Goal: Use online tool/utility: Utilize a website feature to perform a specific function

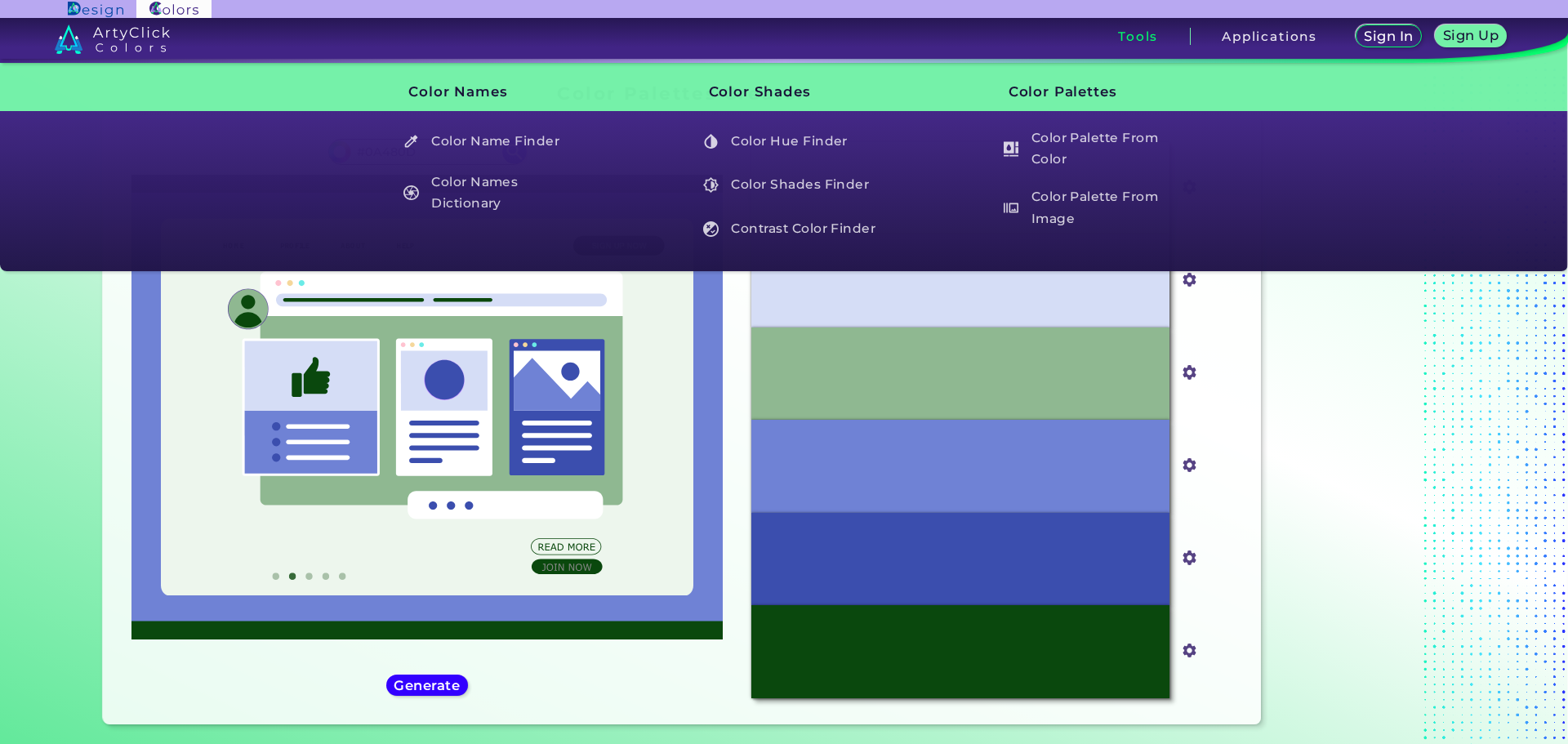
click at [1486, 441] on section "Color Palettes Creator Color Palettes Creator Oops - something went wrong. Plea…" at bounding box center [784, 407] width 1470 height 689
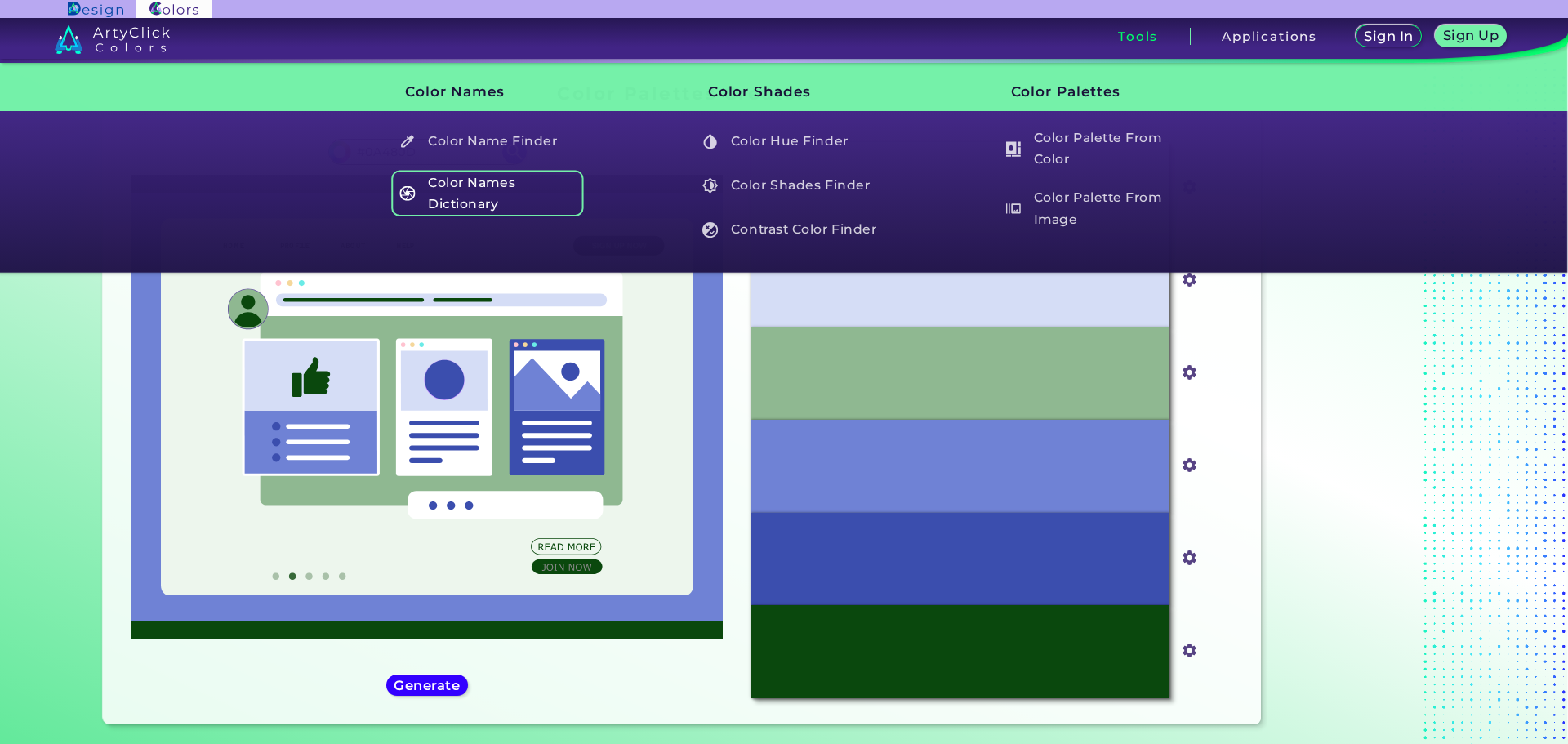
click at [499, 205] on h5 "Color Names Dictionary" at bounding box center [487, 192] width 192 height 46
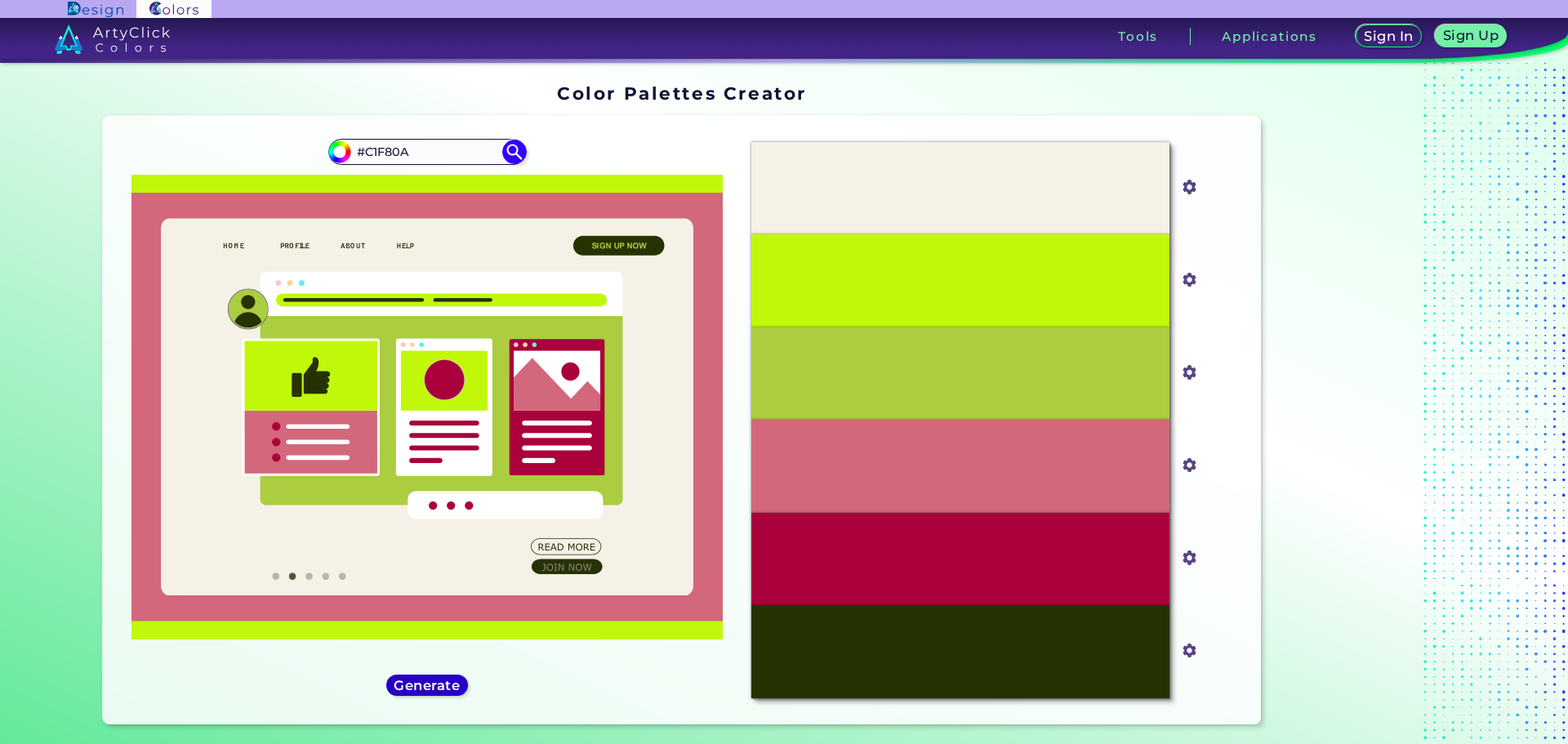
click at [442, 683] on h5 "Generate" at bounding box center [426, 684] width 60 height 13
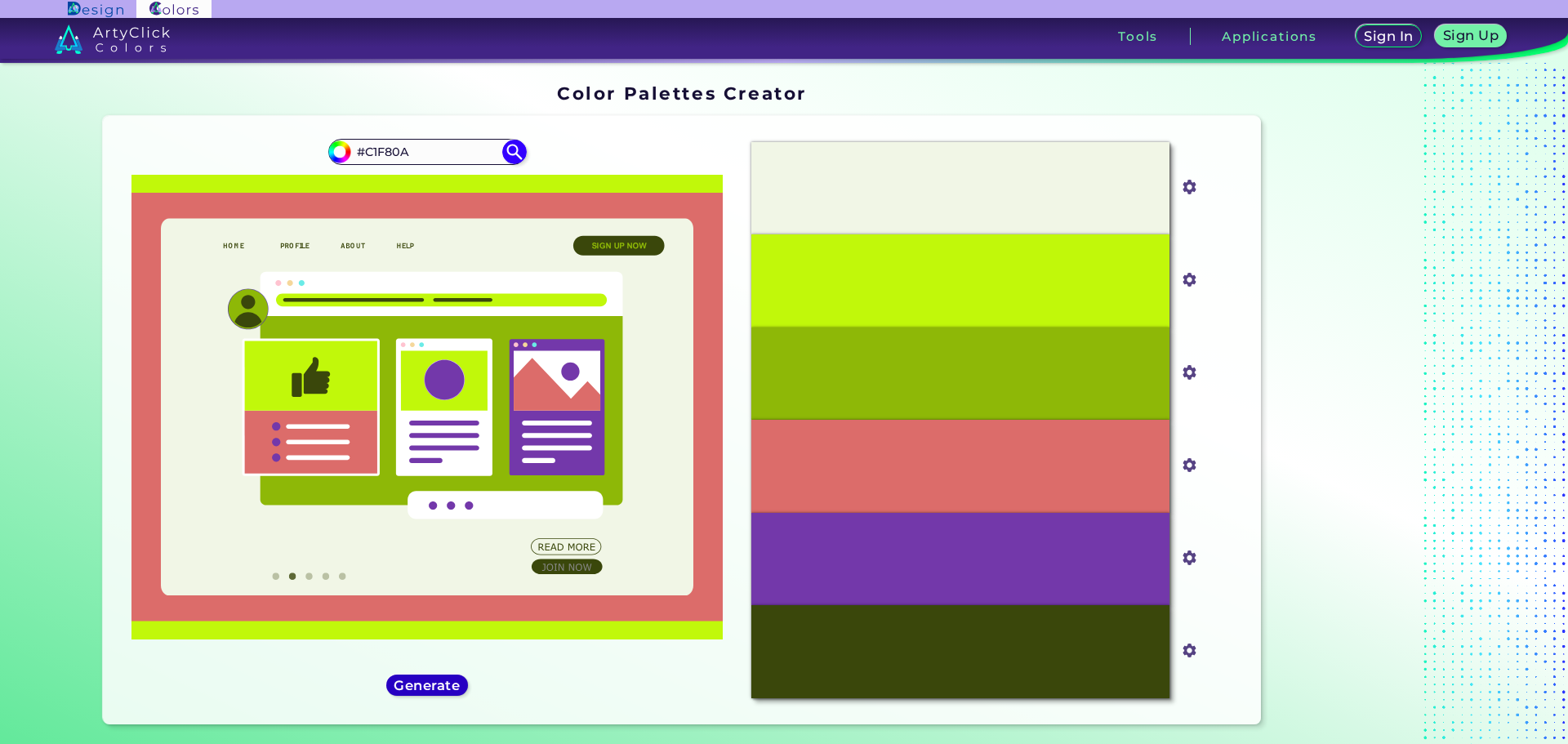
click at [448, 680] on h5 "Generate" at bounding box center [426, 684] width 60 height 13
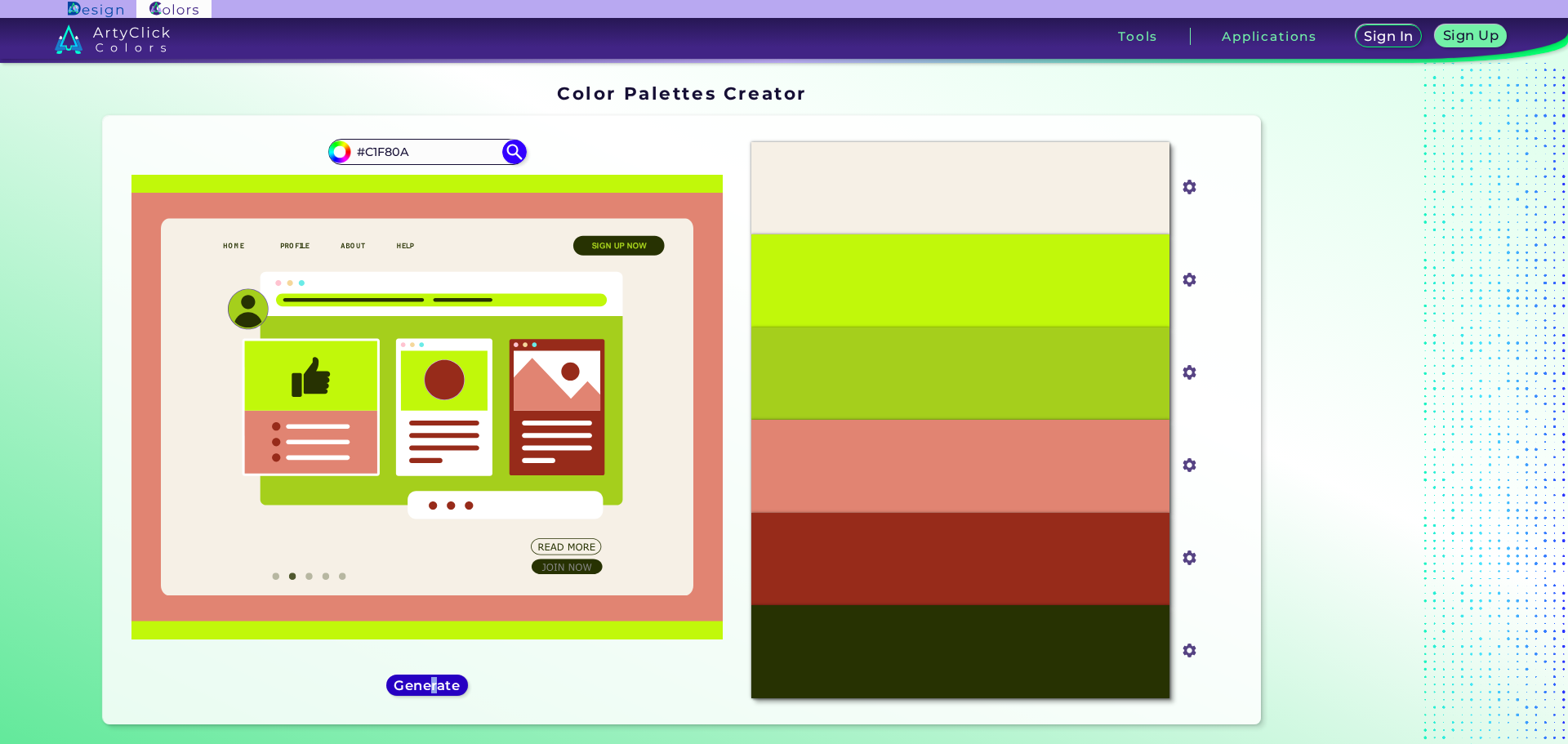
click at [431, 687] on h5 "Generate" at bounding box center [426, 684] width 61 height 13
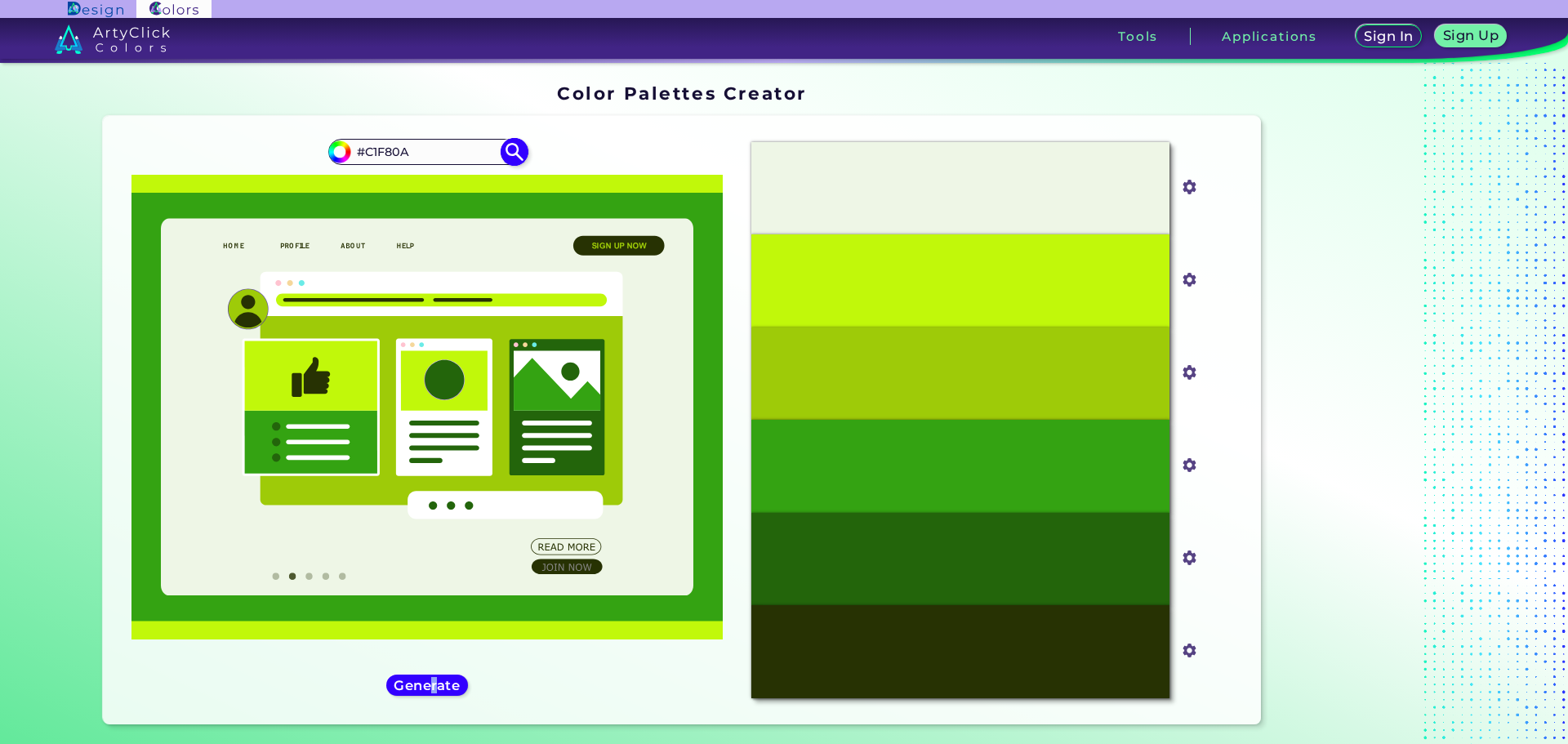
click at [512, 148] on img at bounding box center [514, 152] width 29 height 29
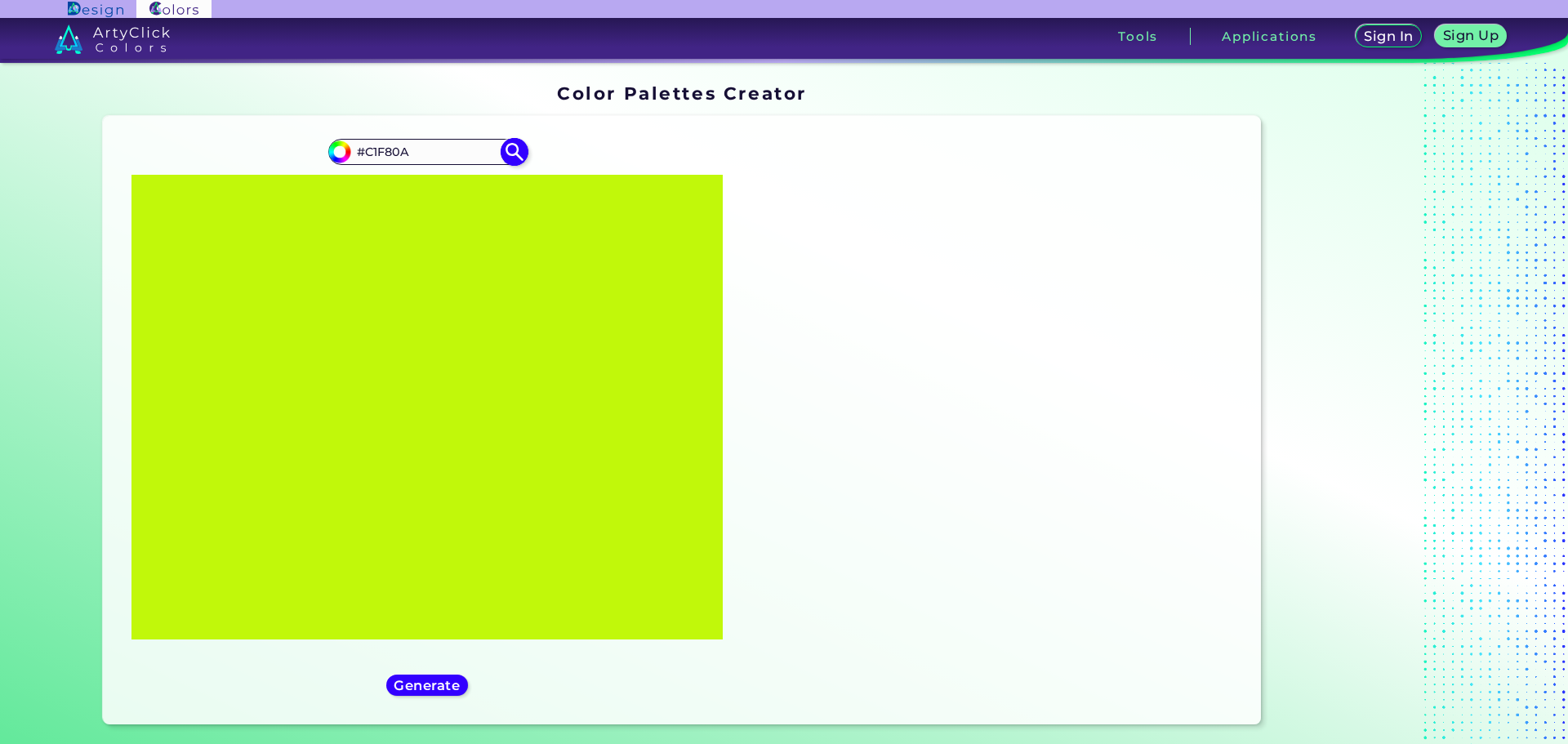
click at [428, 156] on input "#C1F80A" at bounding box center [427, 151] width 152 height 22
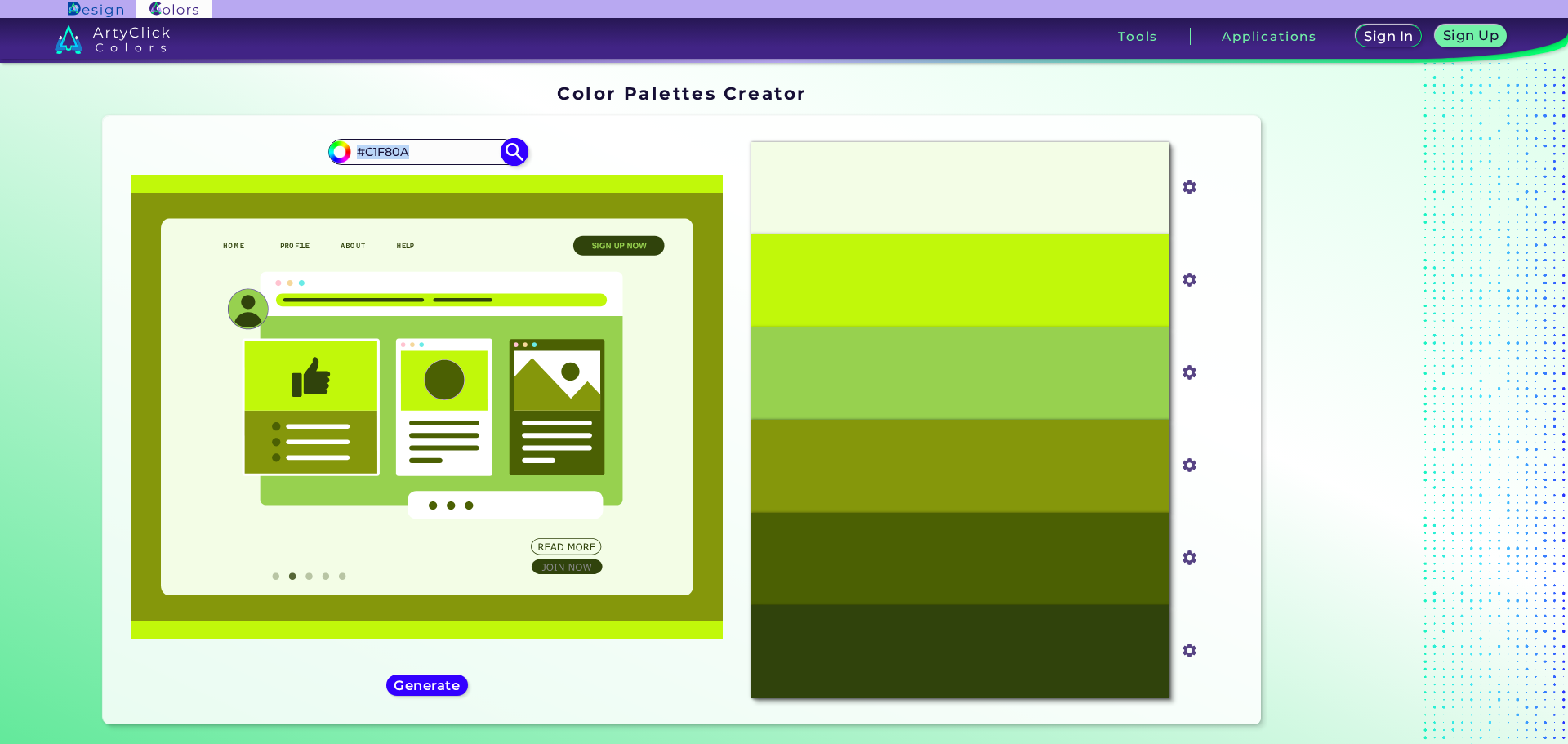
drag, startPoint x: 438, startPoint y: 140, endPoint x: 364, endPoint y: 157, distance: 75.9
click at [380, 163] on div "#c1f80a #C1F80A" at bounding box center [426, 151] width 197 height 26
click at [344, 150] on img at bounding box center [339, 151] width 24 height 24
click at [337, 150] on input "#c1f80a" at bounding box center [337, 149] width 20 height 20
type input "#be3737"
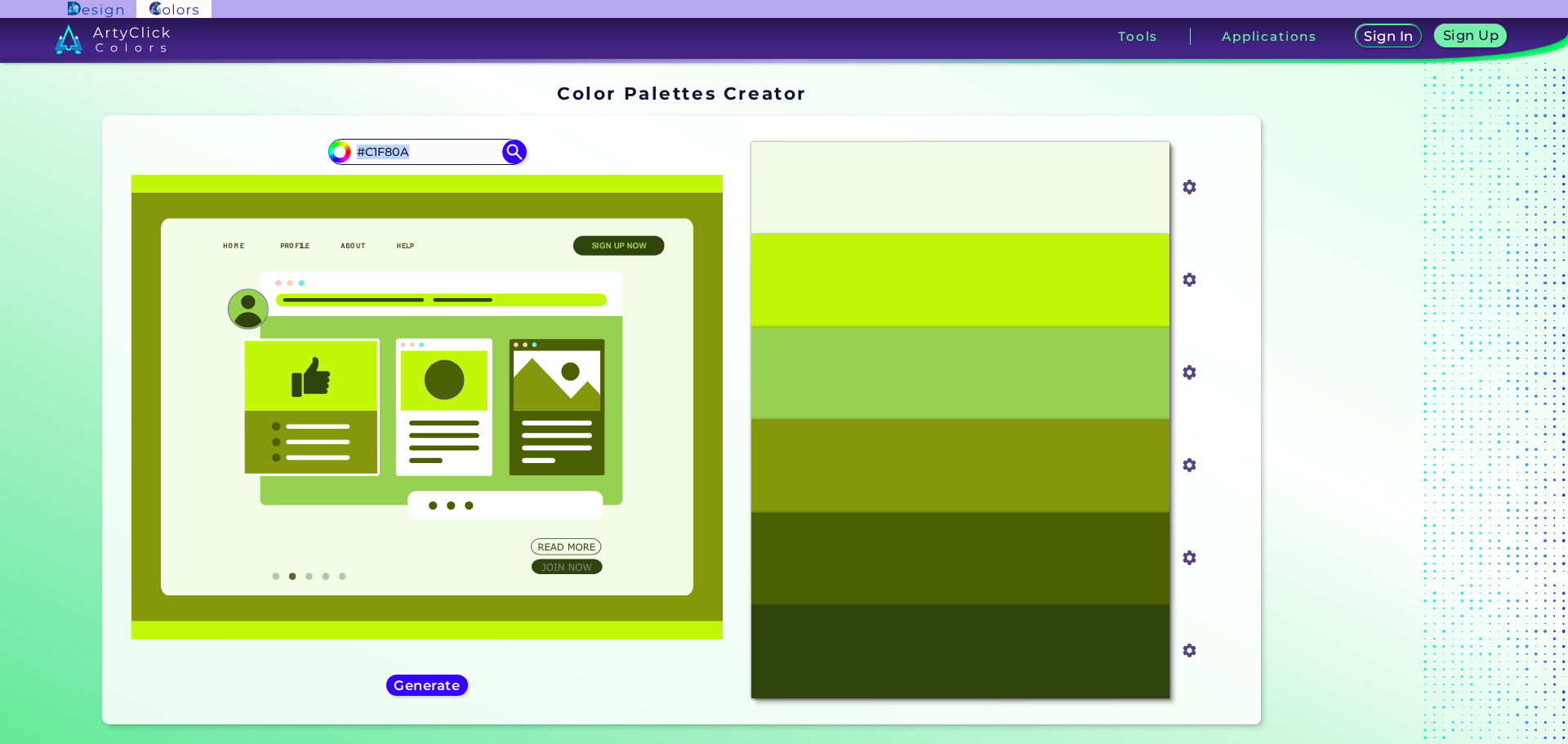
type input "#BE3737"
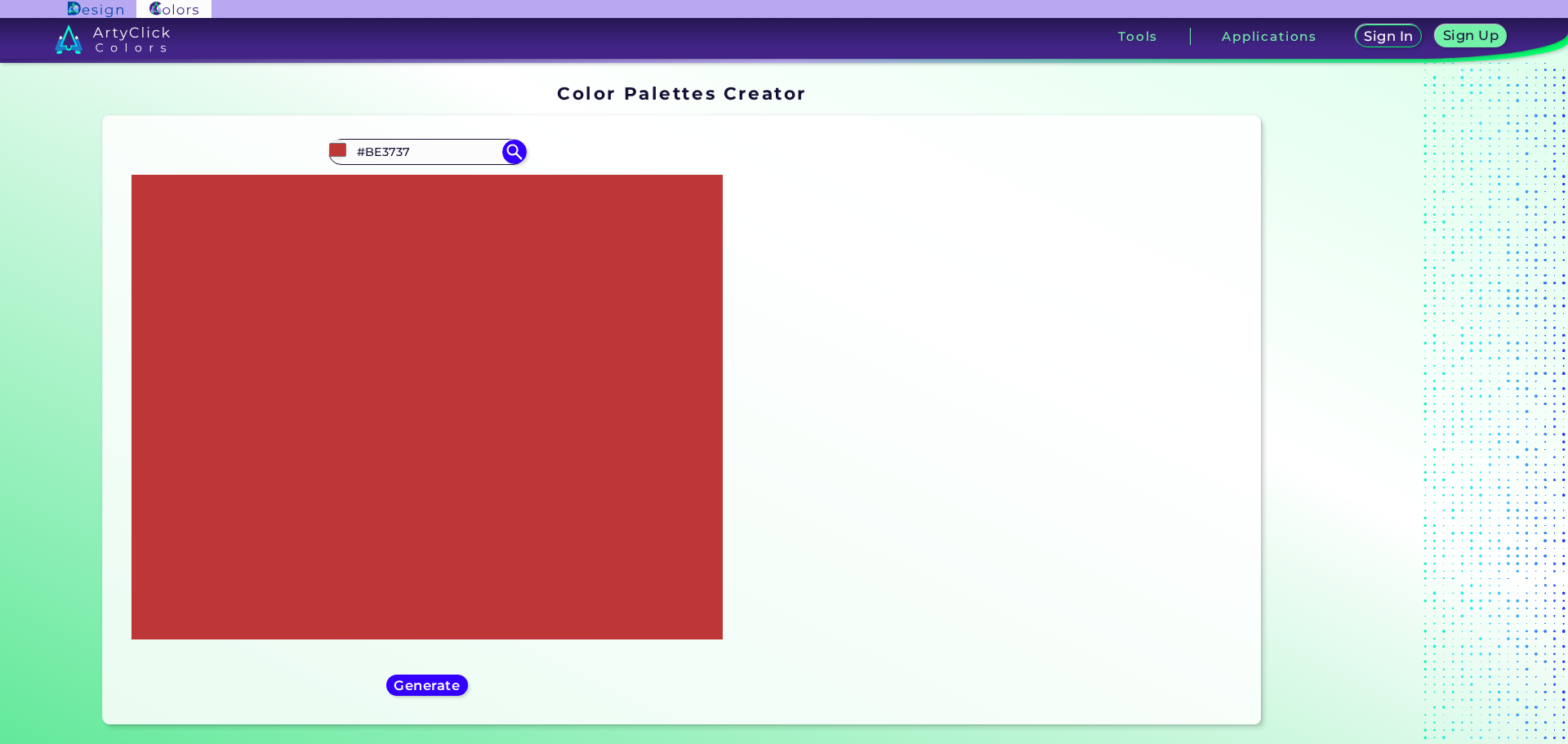
click at [519, 701] on div "#be3737 #BE3737 Generate Acadia ◉ ◉" at bounding box center [426, 420] width 623 height 582
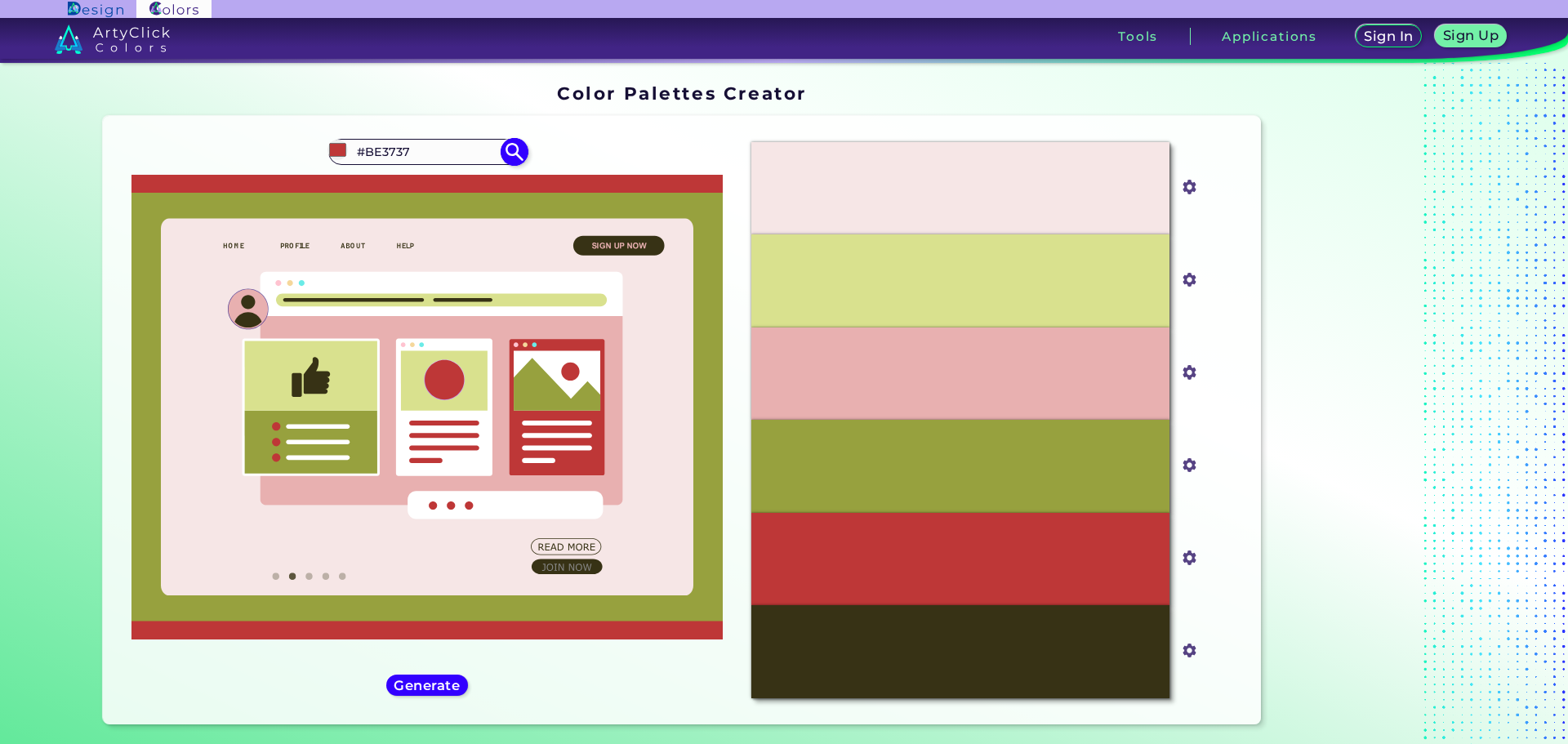
click at [508, 147] on img at bounding box center [514, 152] width 29 height 29
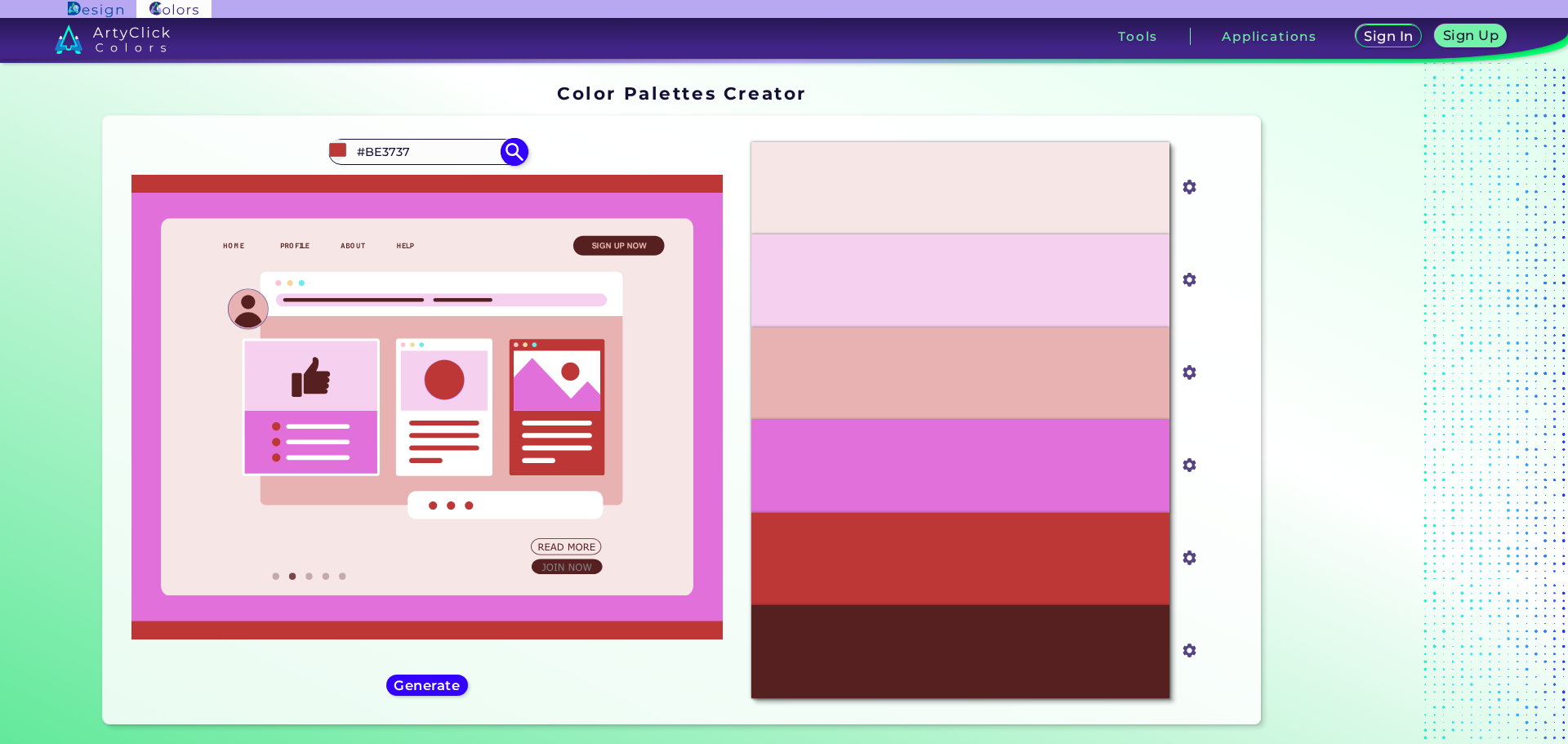
click at [331, 148] on input "#be3737" at bounding box center [337, 149] width 20 height 20
drag, startPoint x: 476, startPoint y: 142, endPoint x: 349, endPoint y: 155, distance: 127.7
click at [349, 154] on div "#be3737 #BE3737" at bounding box center [426, 151] width 197 height 26
click at [436, 147] on input "#BE3737" at bounding box center [427, 151] width 152 height 22
click at [437, 147] on input "#BE3737" at bounding box center [427, 151] width 152 height 22
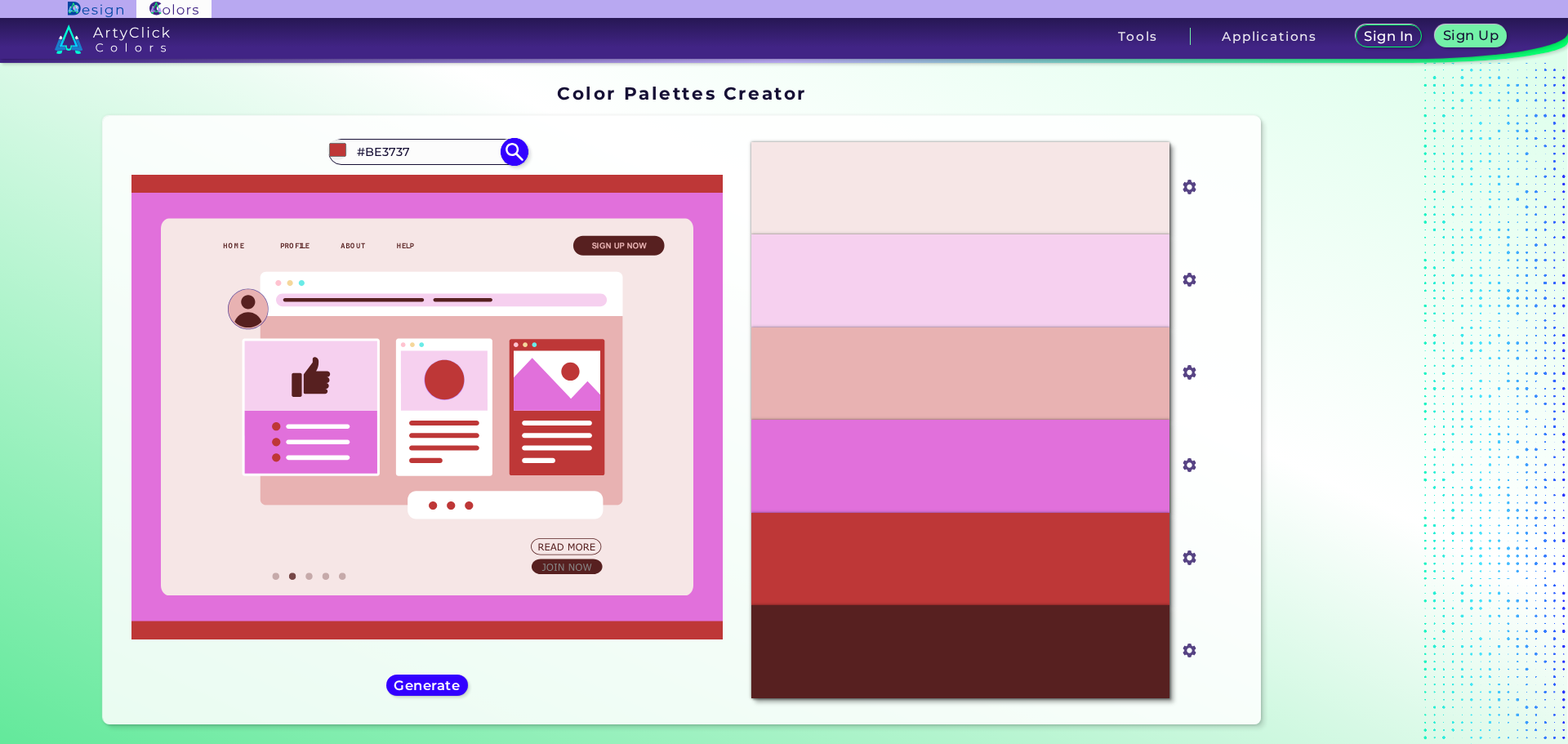
click at [334, 150] on input "#be3737" at bounding box center [337, 149] width 20 height 20
type input "#8ea18c"
type input "#8EA18C"
click at [500, 147] on img at bounding box center [514, 152] width 29 height 29
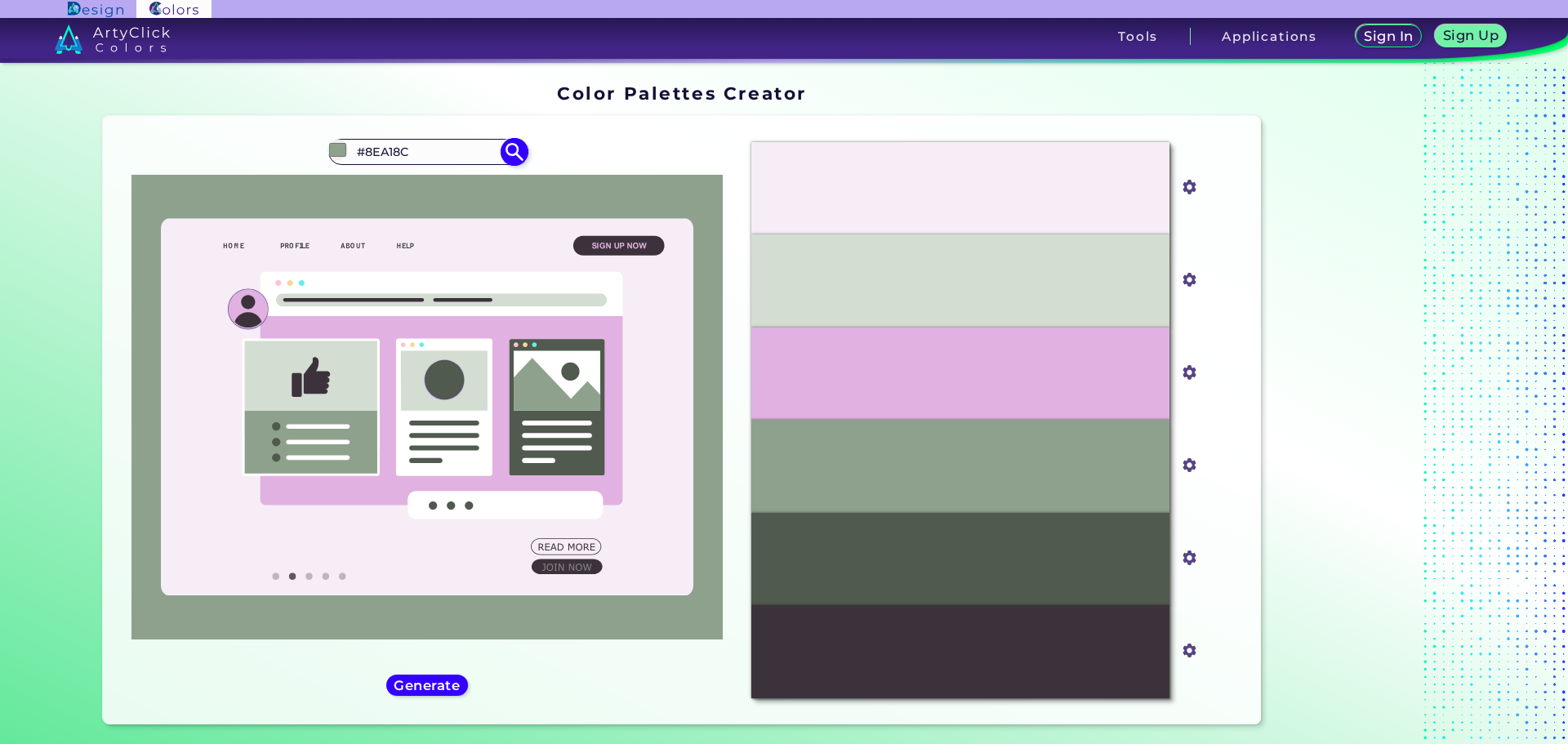
click at [440, 151] on input "#8EA18C" at bounding box center [427, 151] width 152 height 22
drag, startPoint x: 442, startPoint y: 152, endPoint x: 320, endPoint y: 156, distance: 122.1
click at [328, 147] on div "#8ea18c #8EA18C" at bounding box center [426, 151] width 197 height 26
click at [321, 157] on div "#8ea18c #8EA18C Generate Acadia ◉ ◉" at bounding box center [426, 420] width 623 height 582
click at [331, 153] on input "#8ea18c" at bounding box center [337, 149] width 20 height 20
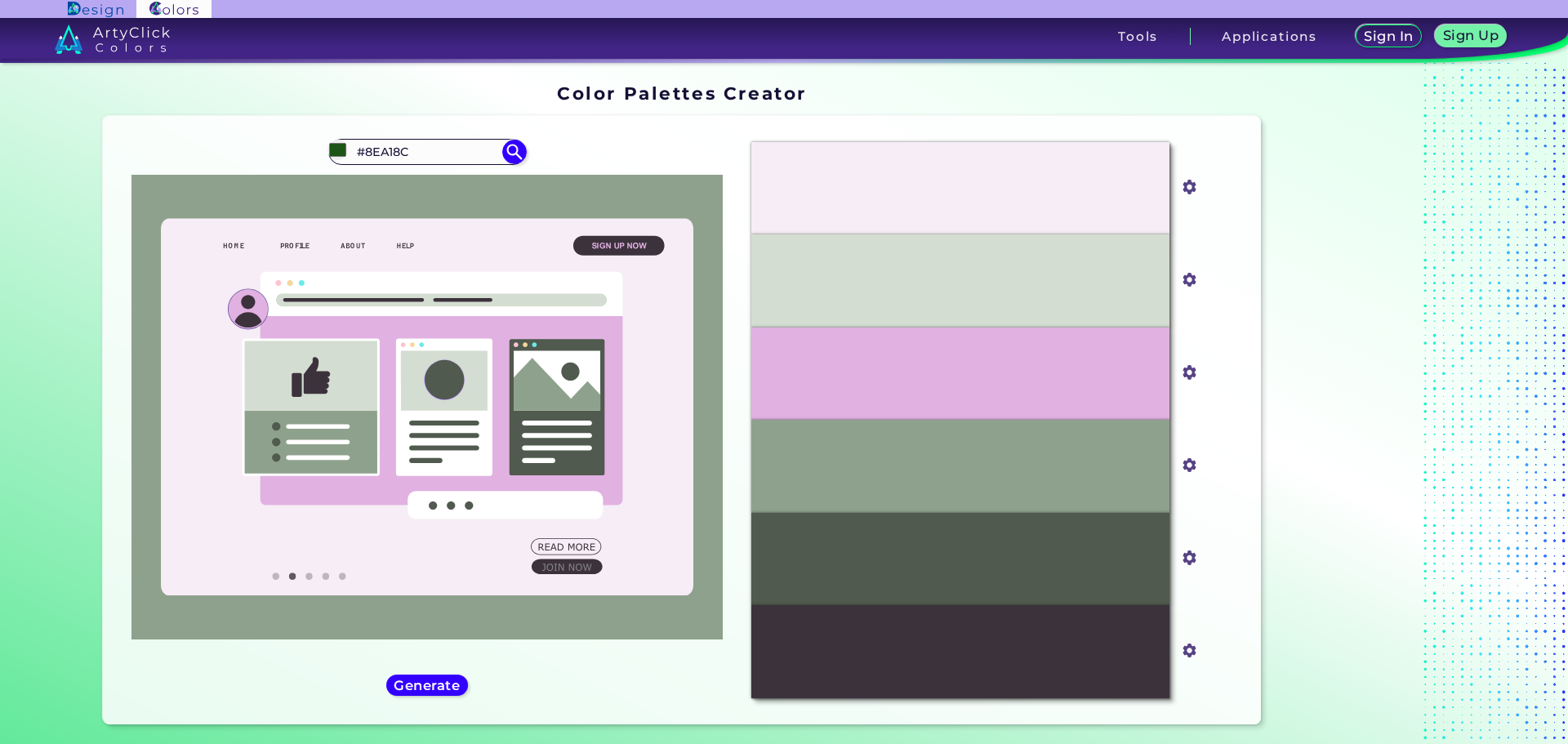
type input "#1d5417"
type input "#1D5417"
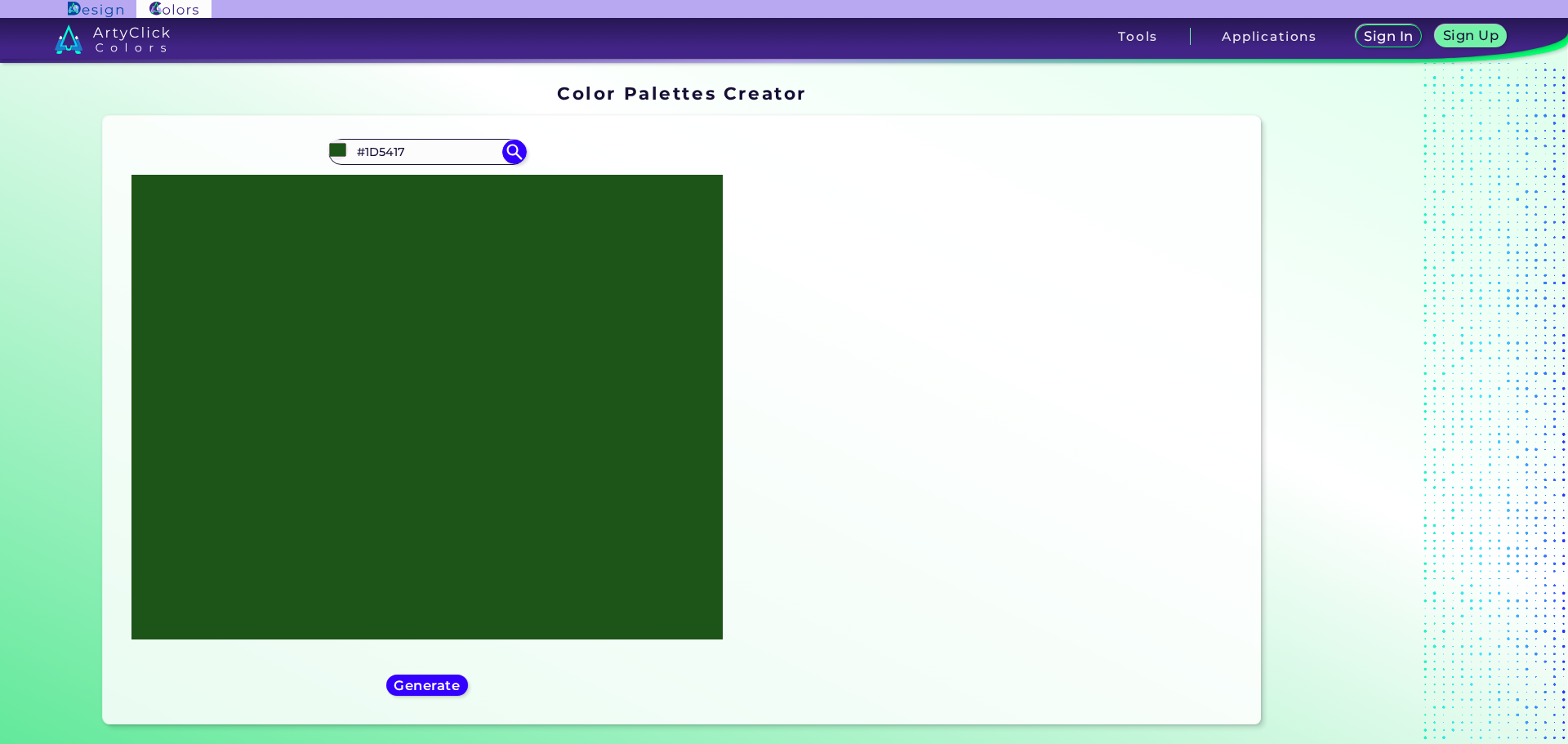
click at [587, 111] on section "Oops - something went wrong. Please try again. #F6EDF6 #f6edf6 #D3DDD1 #d3ddd1 …" at bounding box center [682, 423] width 1172 height 628
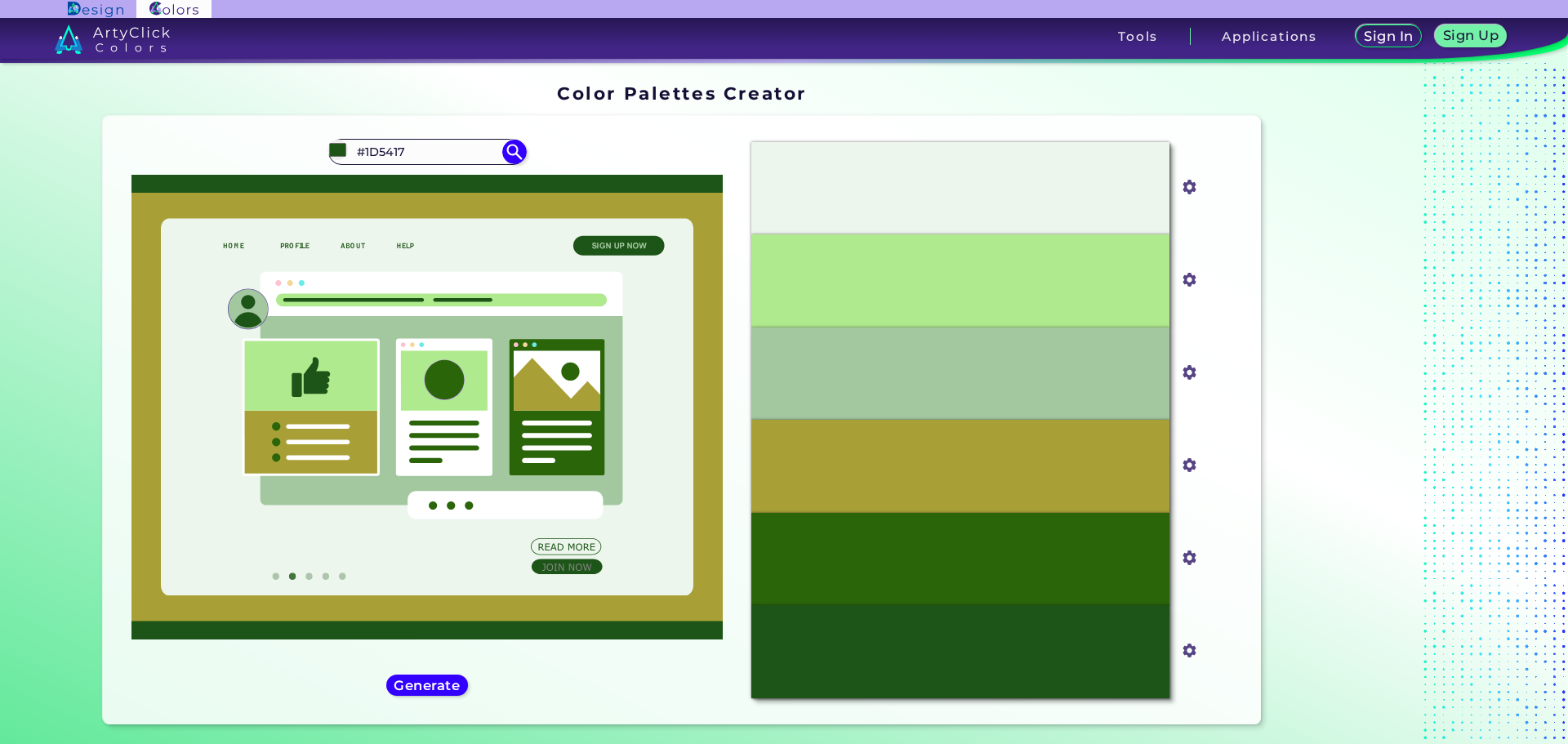
drag, startPoint x: 432, startPoint y: 710, endPoint x: 435, endPoint y: 699, distance: 11.4
click at [434, 707] on div "#1d5417 #1D5417 Generate Acadia ◉ ◉" at bounding box center [426, 420] width 623 height 582
click at [435, 698] on div "#1d5417 #1D5417 Generate Acadia ◉ ◉" at bounding box center [426, 420] width 623 height 582
click at [435, 691] on h5 "Generate" at bounding box center [426, 684] width 61 height 13
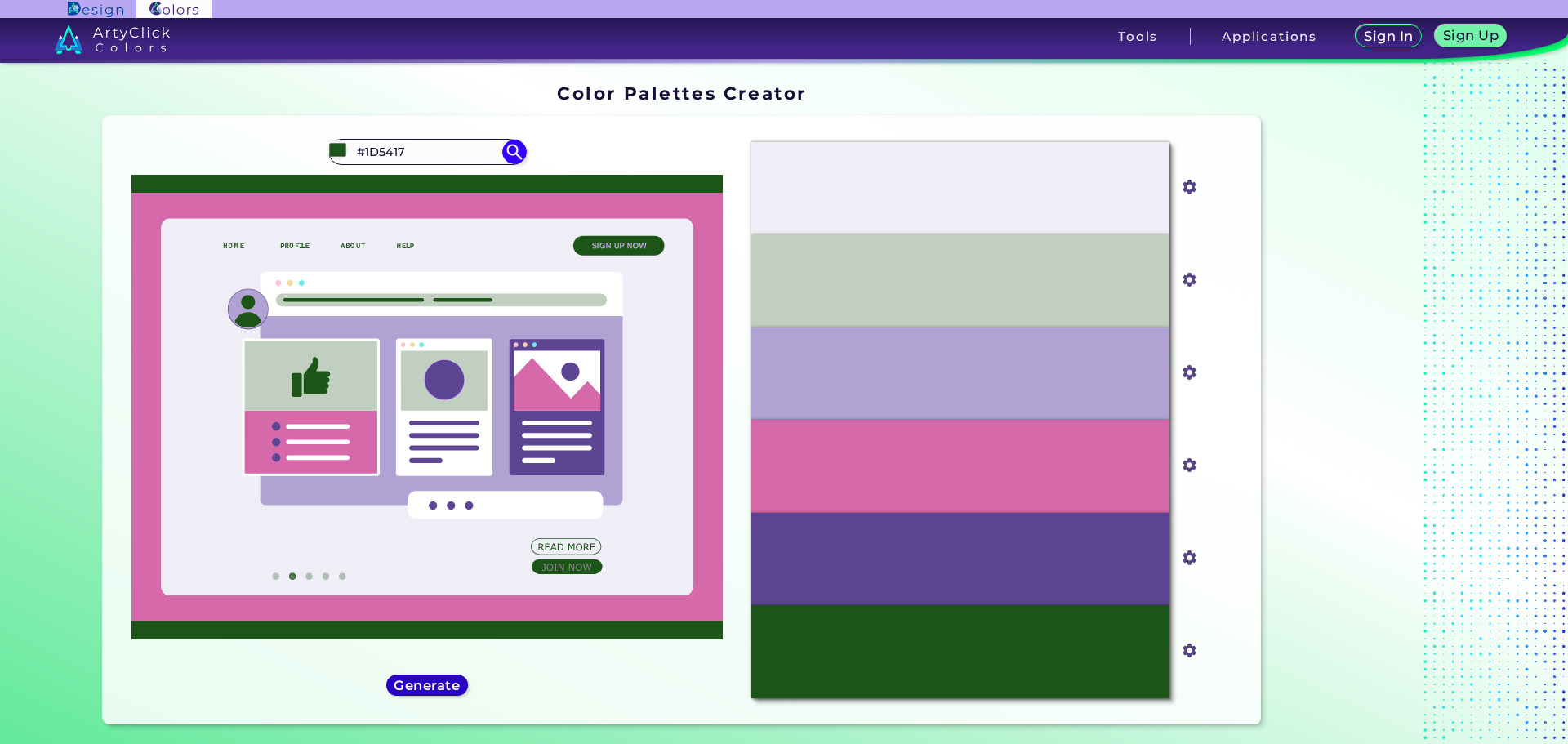
click at [426, 683] on h5 "Generate" at bounding box center [427, 684] width 60 height 13
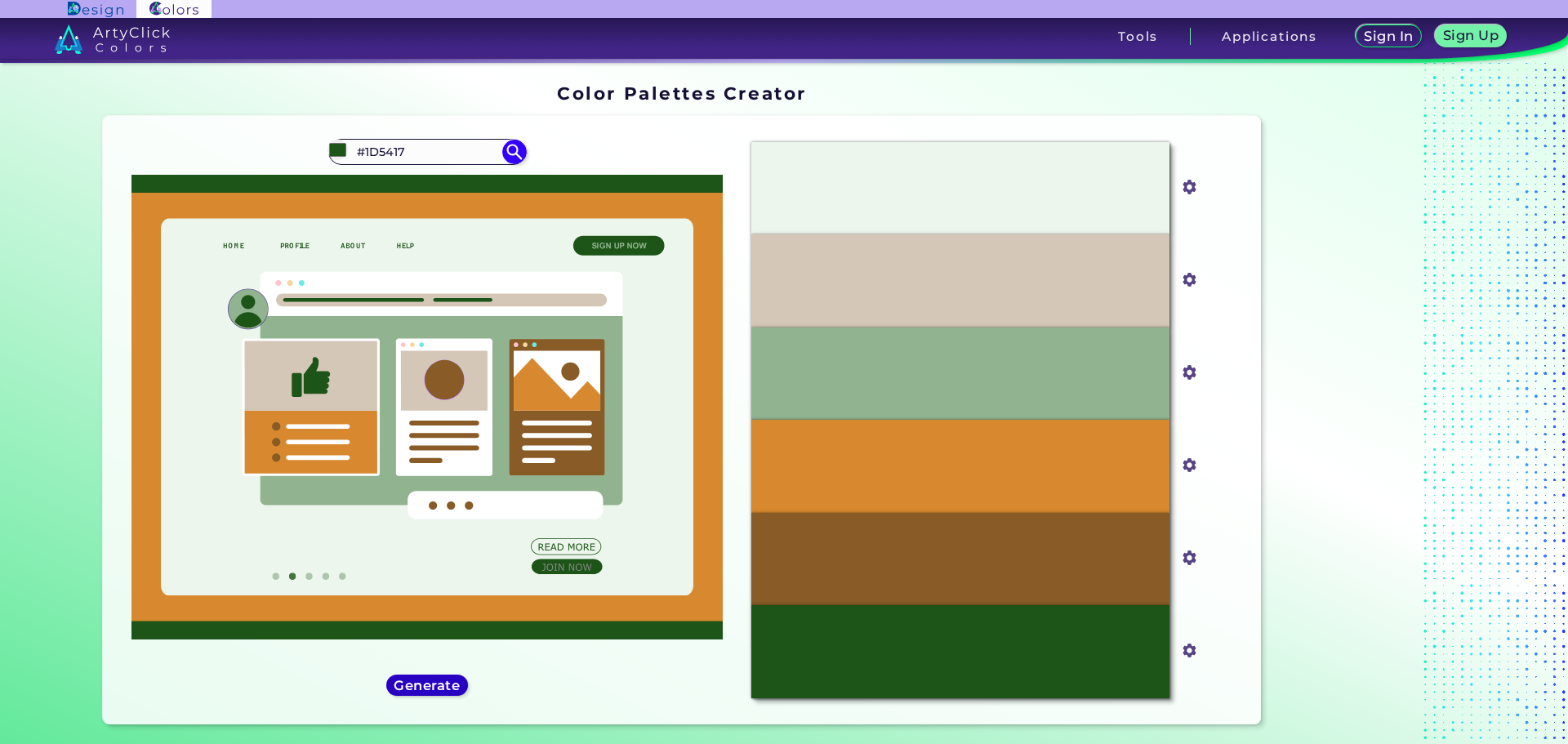
click at [422, 694] on div "Generate" at bounding box center [426, 685] width 76 height 19
click at [428, 680] on h5 "Generate" at bounding box center [427, 684] width 67 height 13
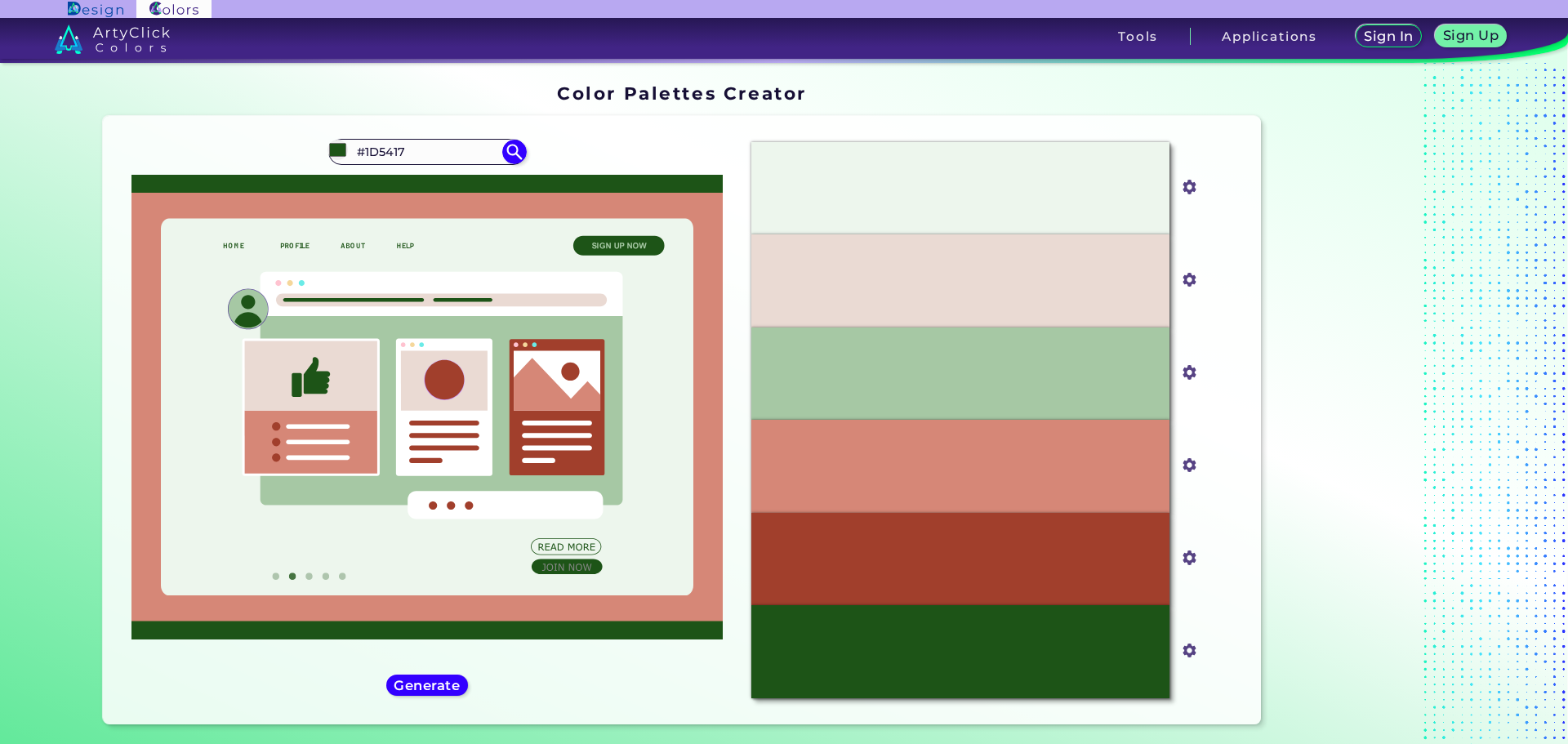
click at [442, 661] on div "#1d5417 #1D5417 Generate Acadia ◉ ◉" at bounding box center [426, 420] width 623 height 582
click at [442, 679] on h5 "Generate" at bounding box center [426, 684] width 60 height 13
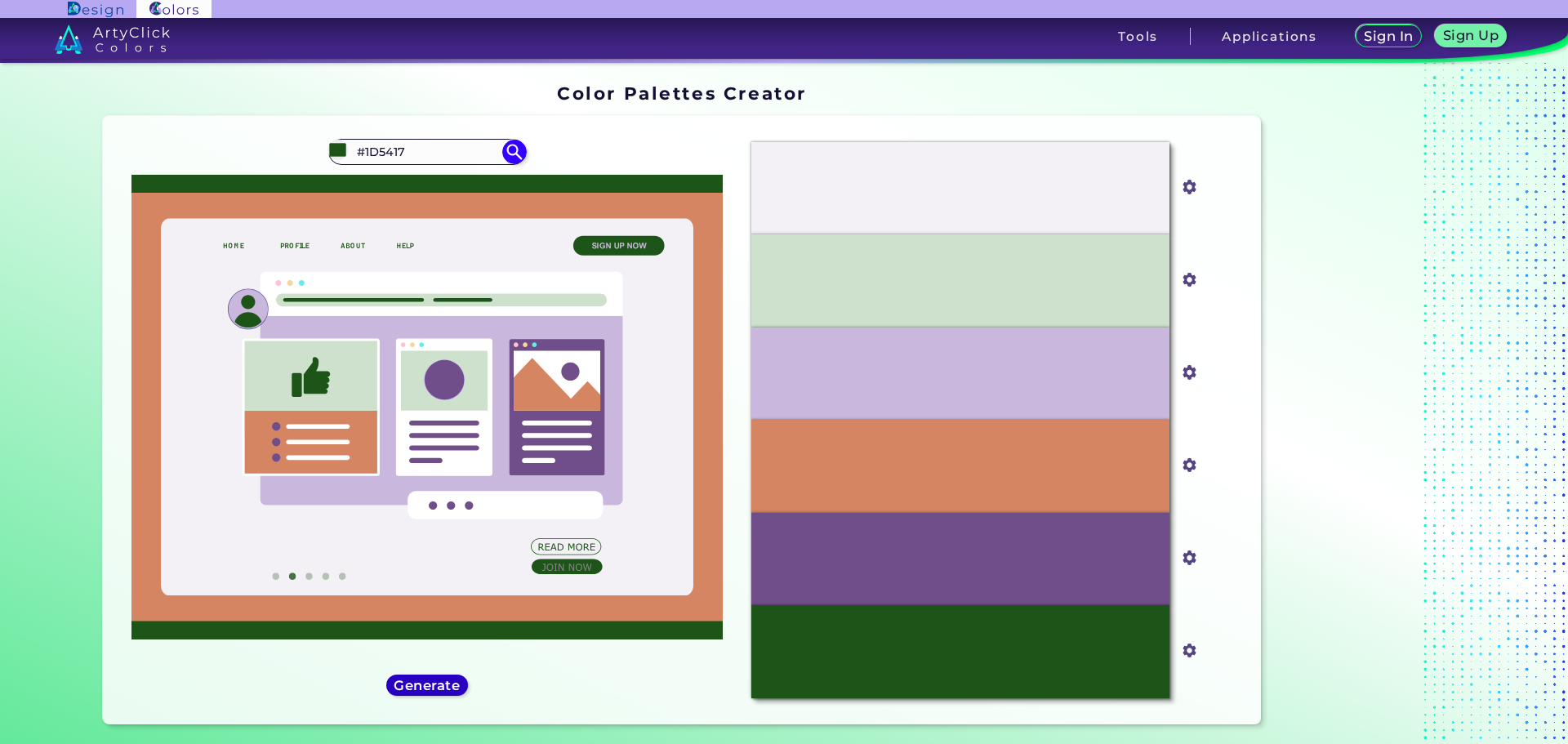
click at [445, 689] on h5 "Generate" at bounding box center [426, 684] width 60 height 13
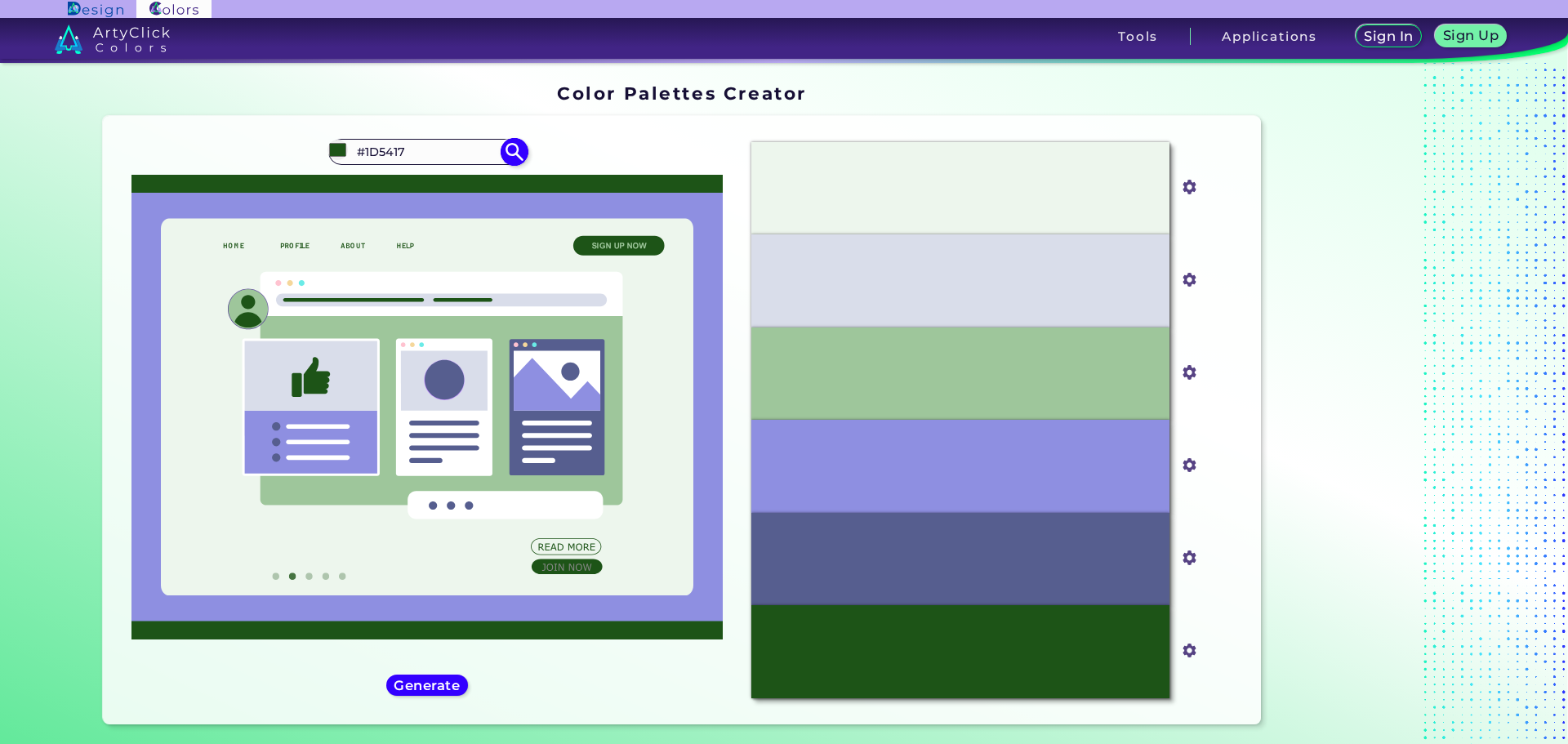
click at [507, 161] on img at bounding box center [514, 152] width 29 height 29
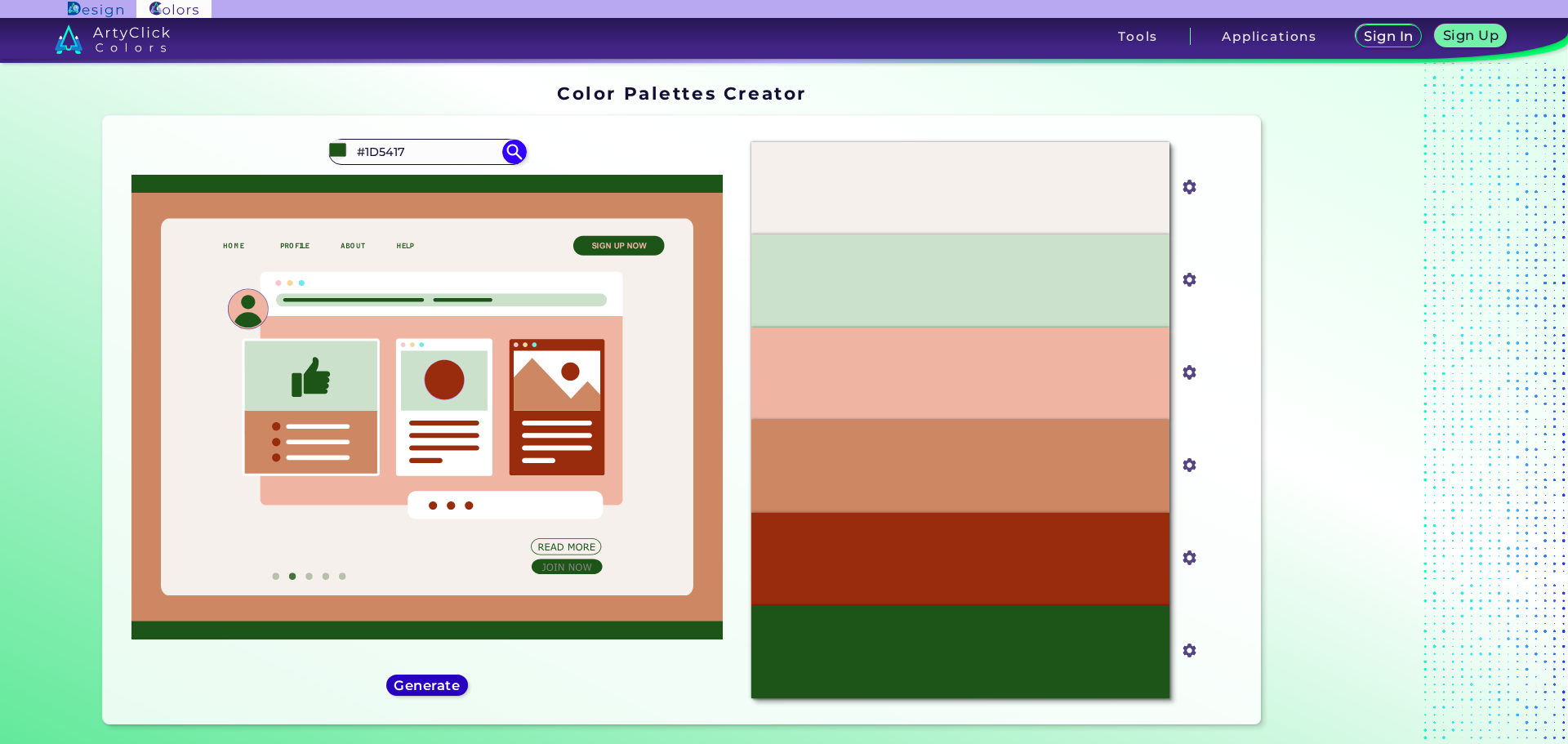
click at [445, 678] on h5 "Generate" at bounding box center [426, 684] width 67 height 13
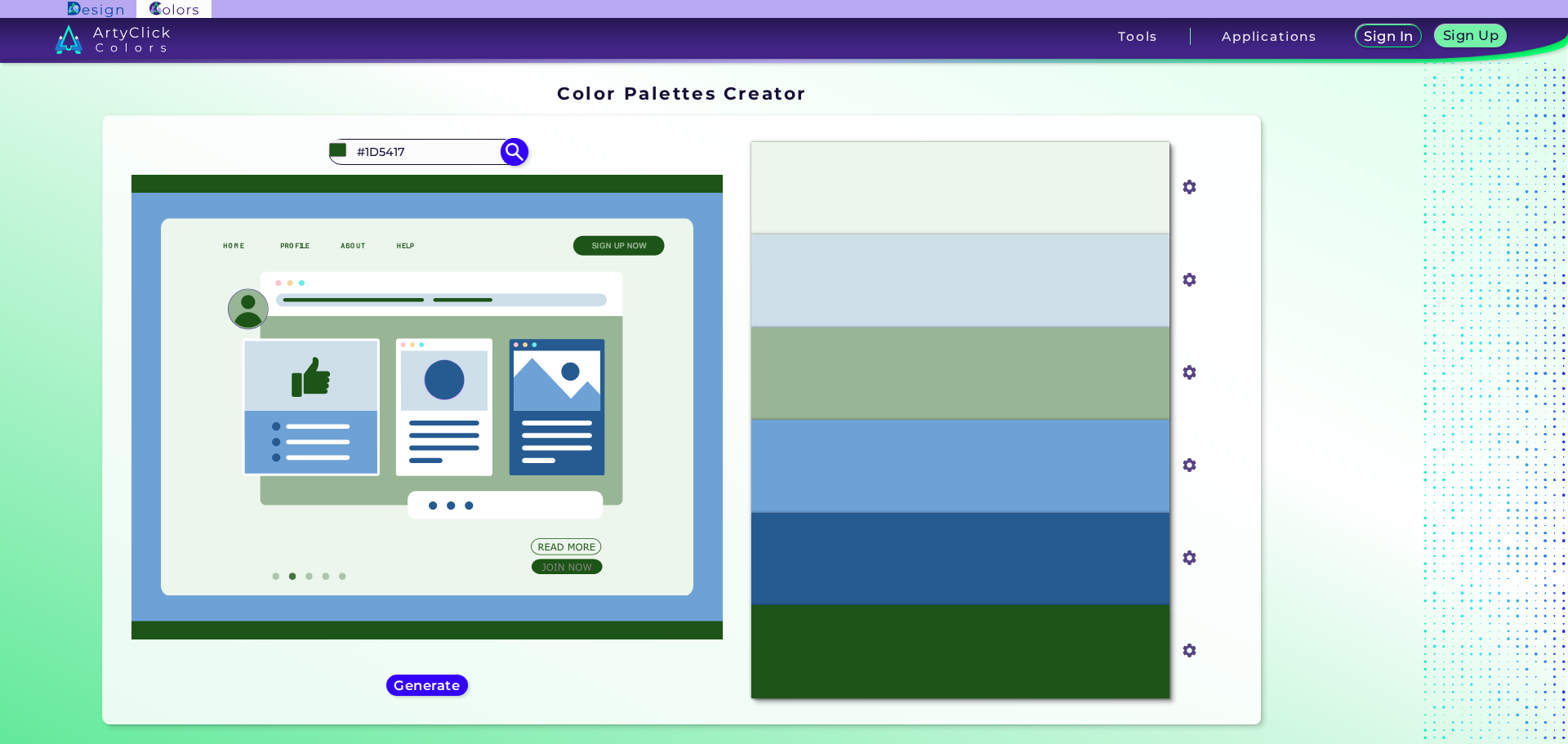
click at [329, 156] on input "#1d5417" at bounding box center [337, 149] width 20 height 20
type input "#aadfa4"
type input "#AADFA4"
click at [609, 506] on icon at bounding box center [427, 407] width 533 height 377
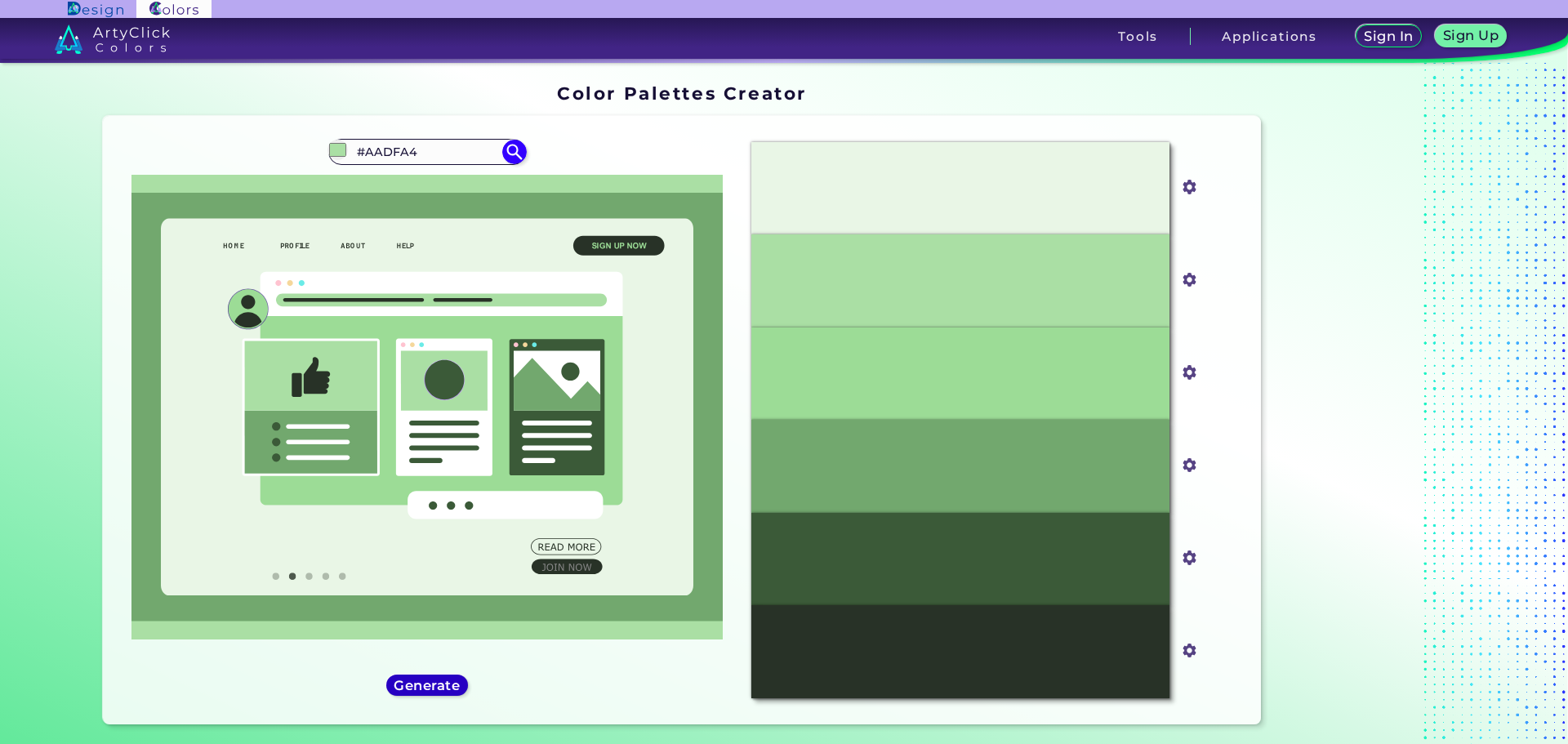
click at [443, 688] on h5 "Generate" at bounding box center [427, 684] width 60 height 13
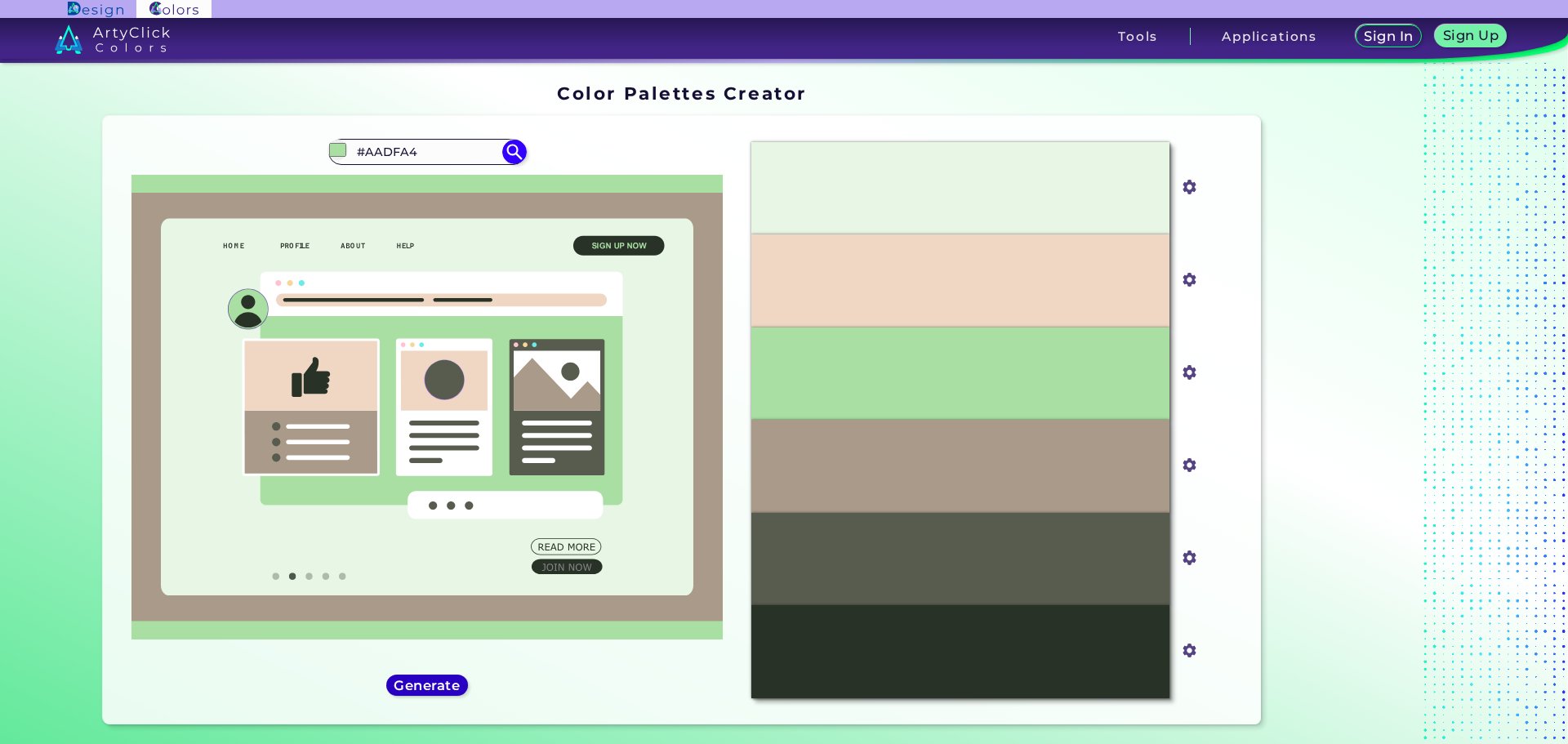
click at [417, 691] on h5 "Generate" at bounding box center [426, 684] width 60 height 13
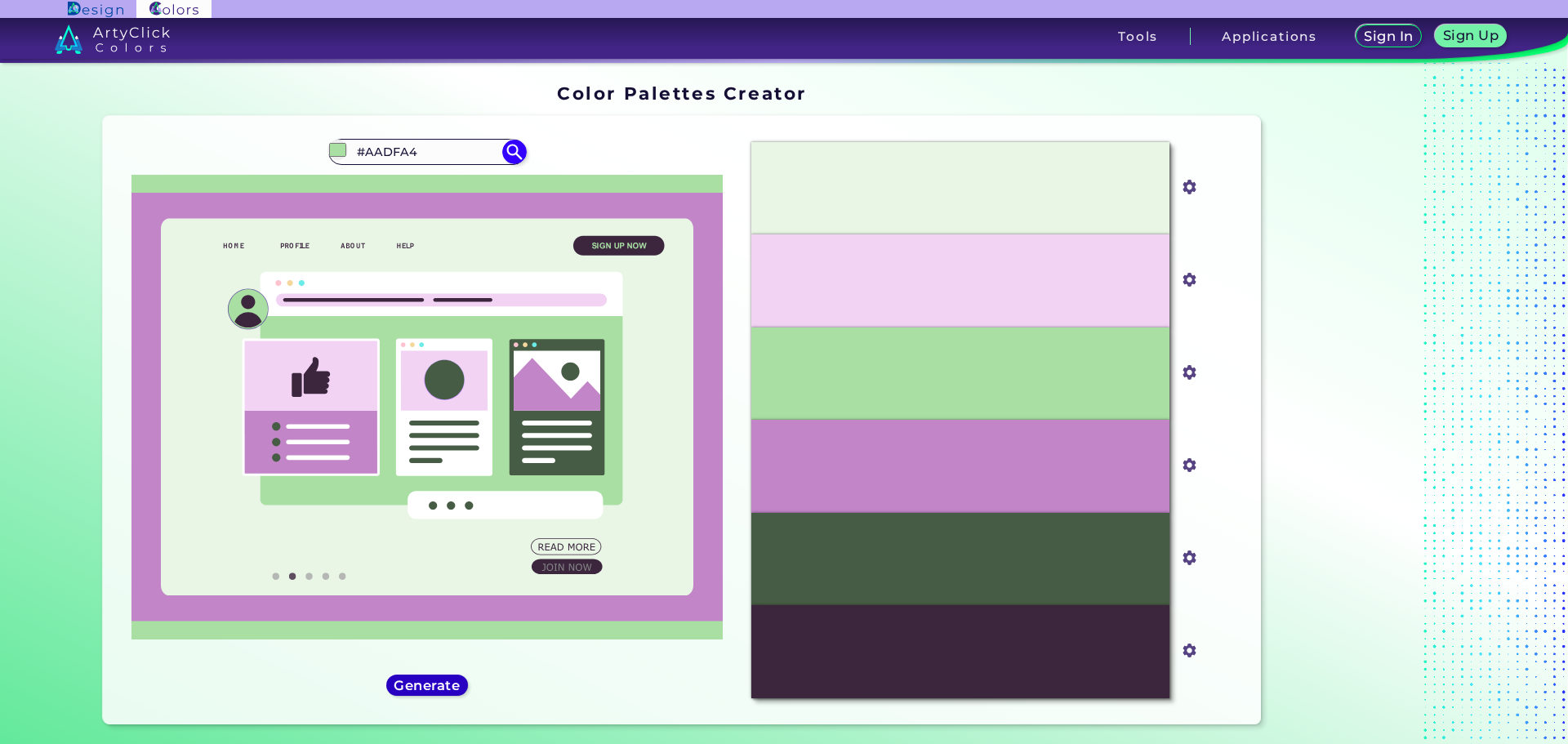
click at [407, 691] on h5 "Generate" at bounding box center [426, 684] width 60 height 13
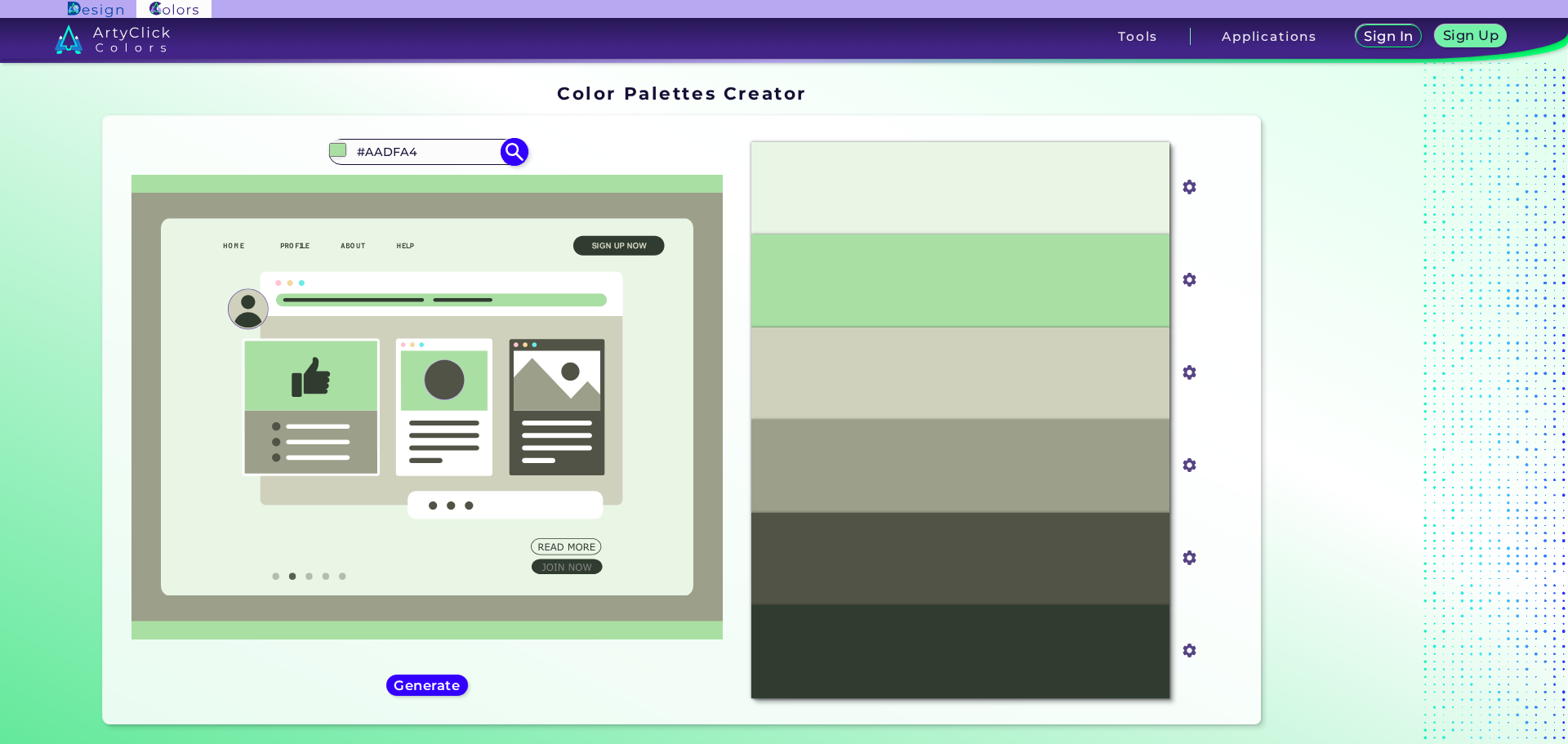
click at [330, 149] on input "#aadfa4" at bounding box center [337, 149] width 20 height 20
type input "#fe90a0"
type input "#FE90A0"
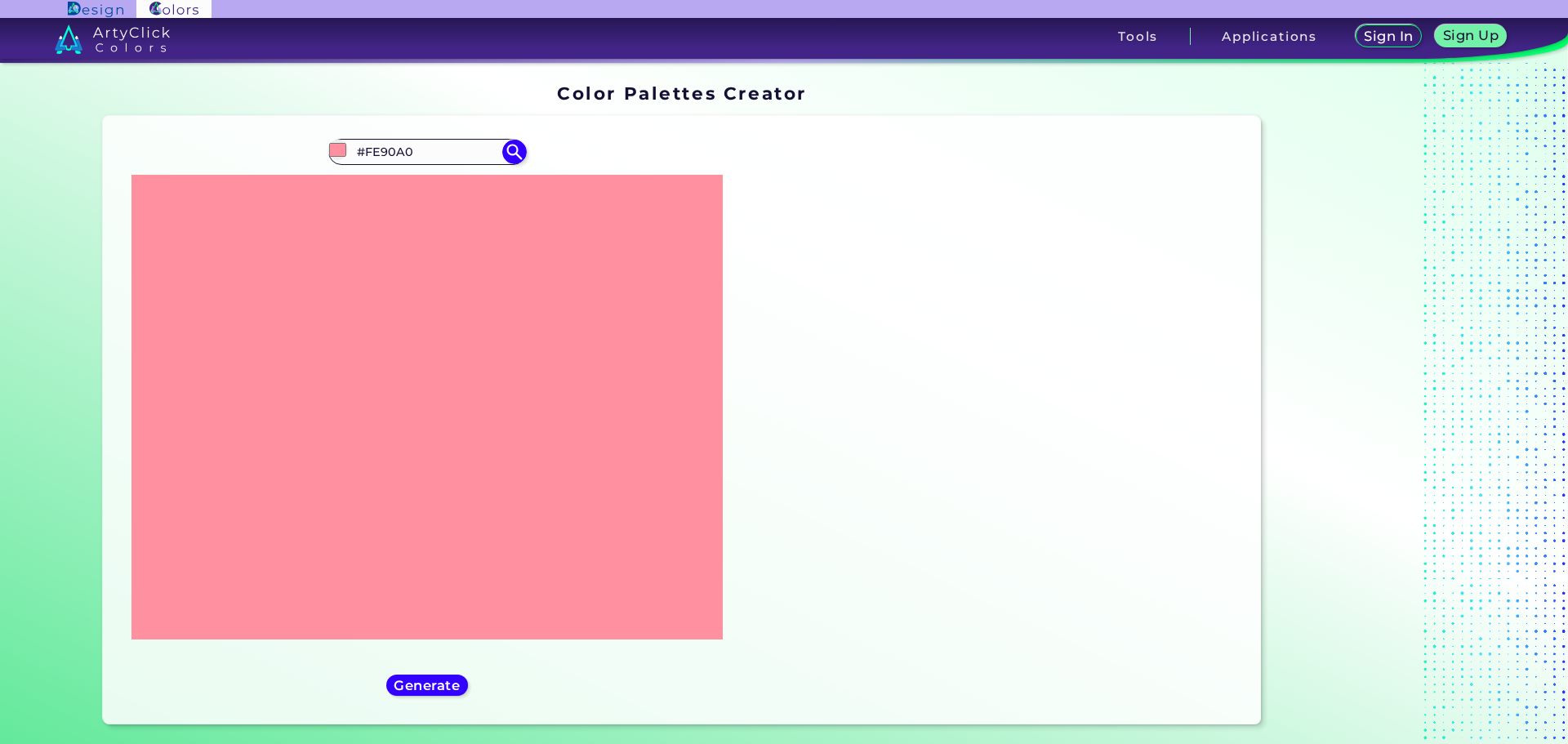
drag, startPoint x: 744, startPoint y: 97, endPoint x: 735, endPoint y: 115, distance: 20.1
click at [744, 98] on h1 "Color Palettes Creator" at bounding box center [682, 92] width 250 height 24
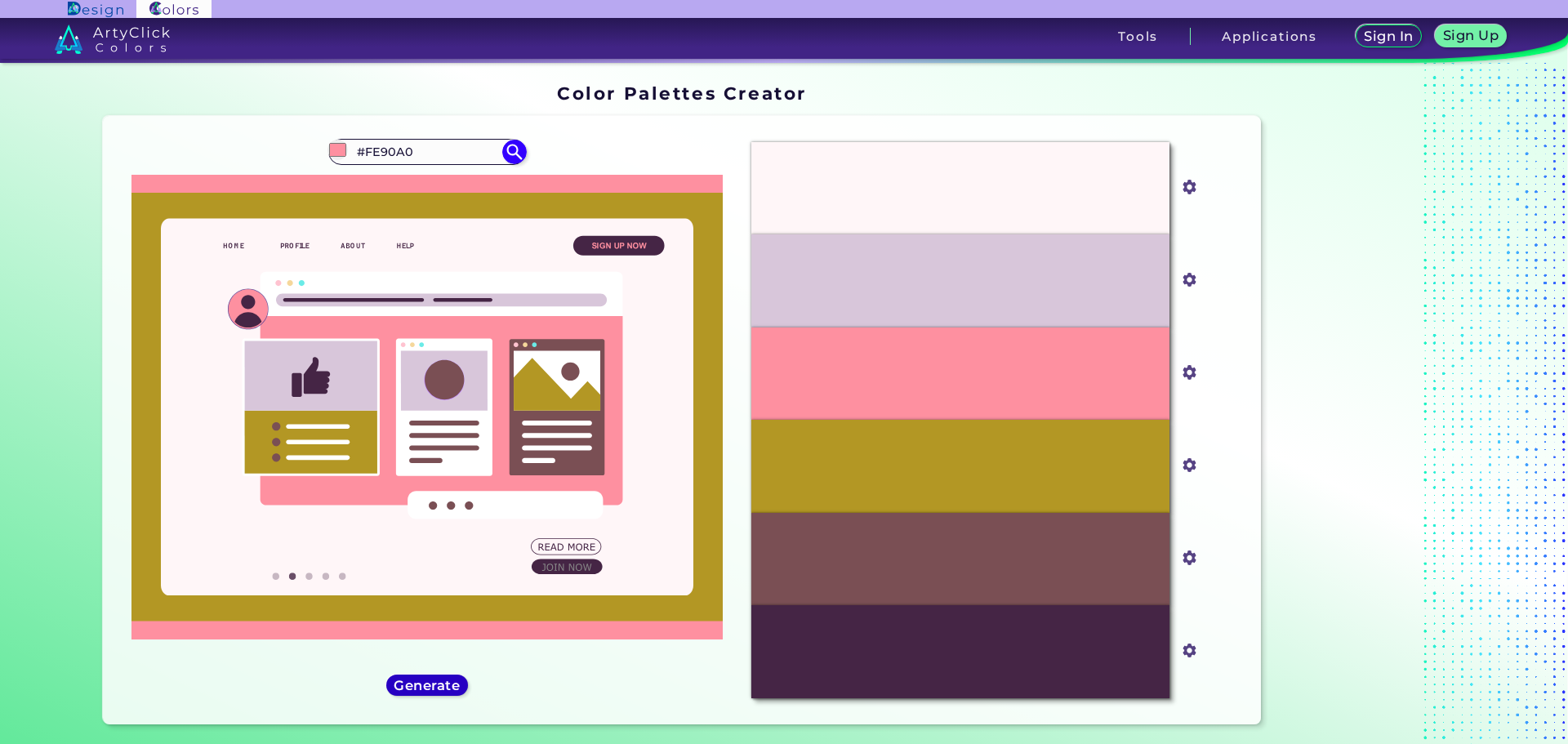
click at [445, 692] on div "Generate" at bounding box center [427, 685] width 74 height 19
click at [331, 143] on input "#fe90a0" at bounding box center [337, 149] width 20 height 20
type input "#f7754a"
type input "#F7754A"
click at [511, 148] on img at bounding box center [514, 152] width 29 height 29
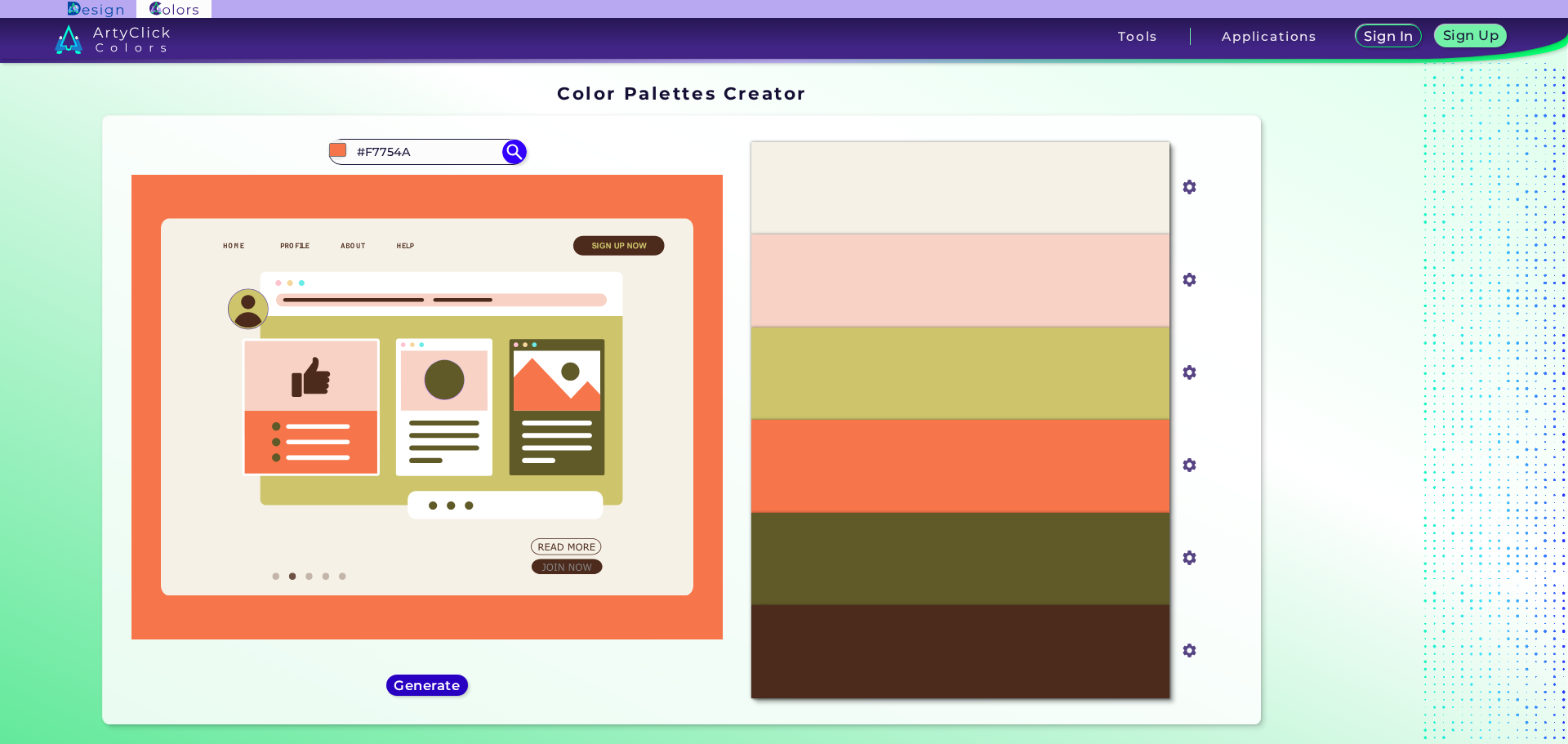
click at [436, 685] on h5 "Generate" at bounding box center [426, 684] width 60 height 13
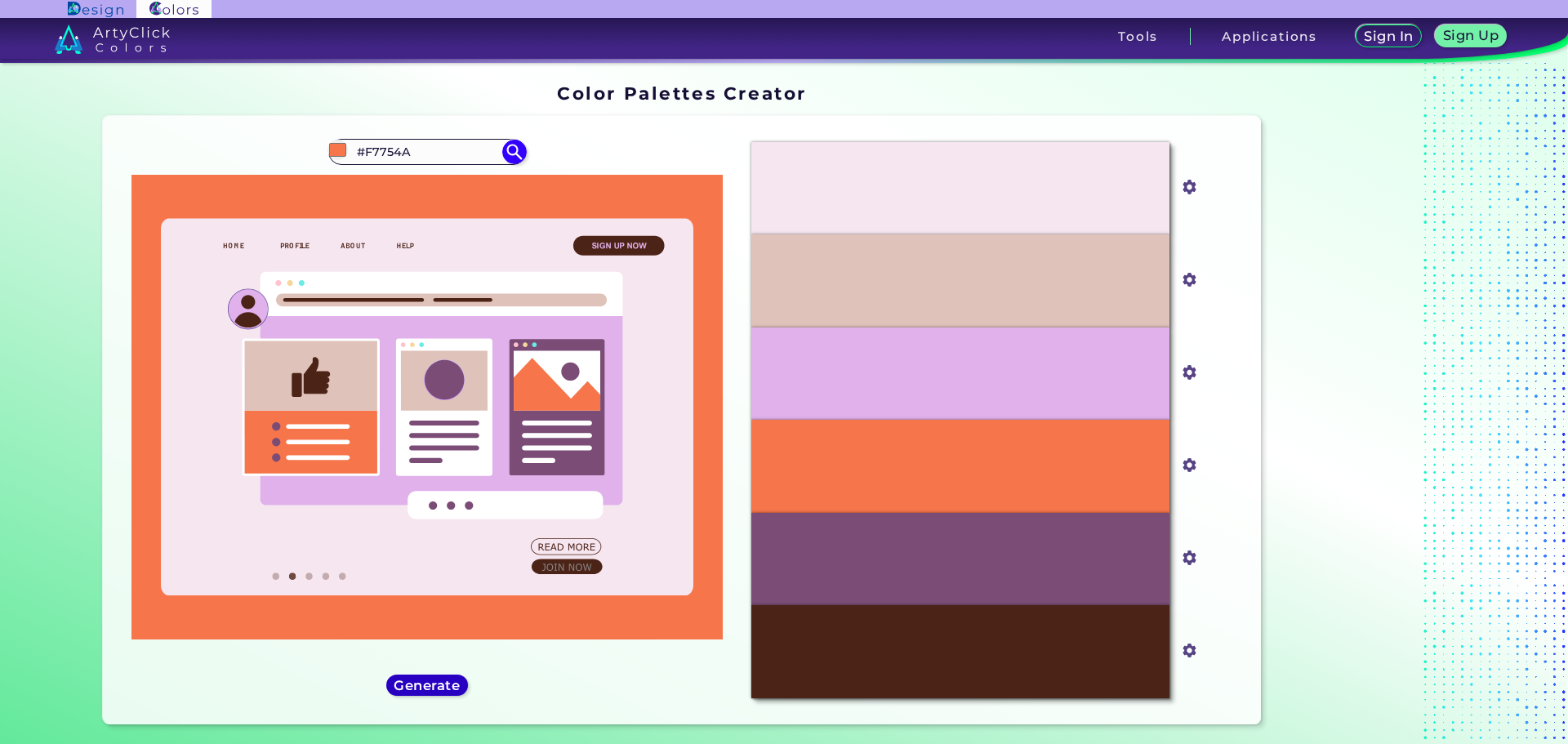
click at [436, 685] on h5 "Generate" at bounding box center [426, 684] width 67 height 13
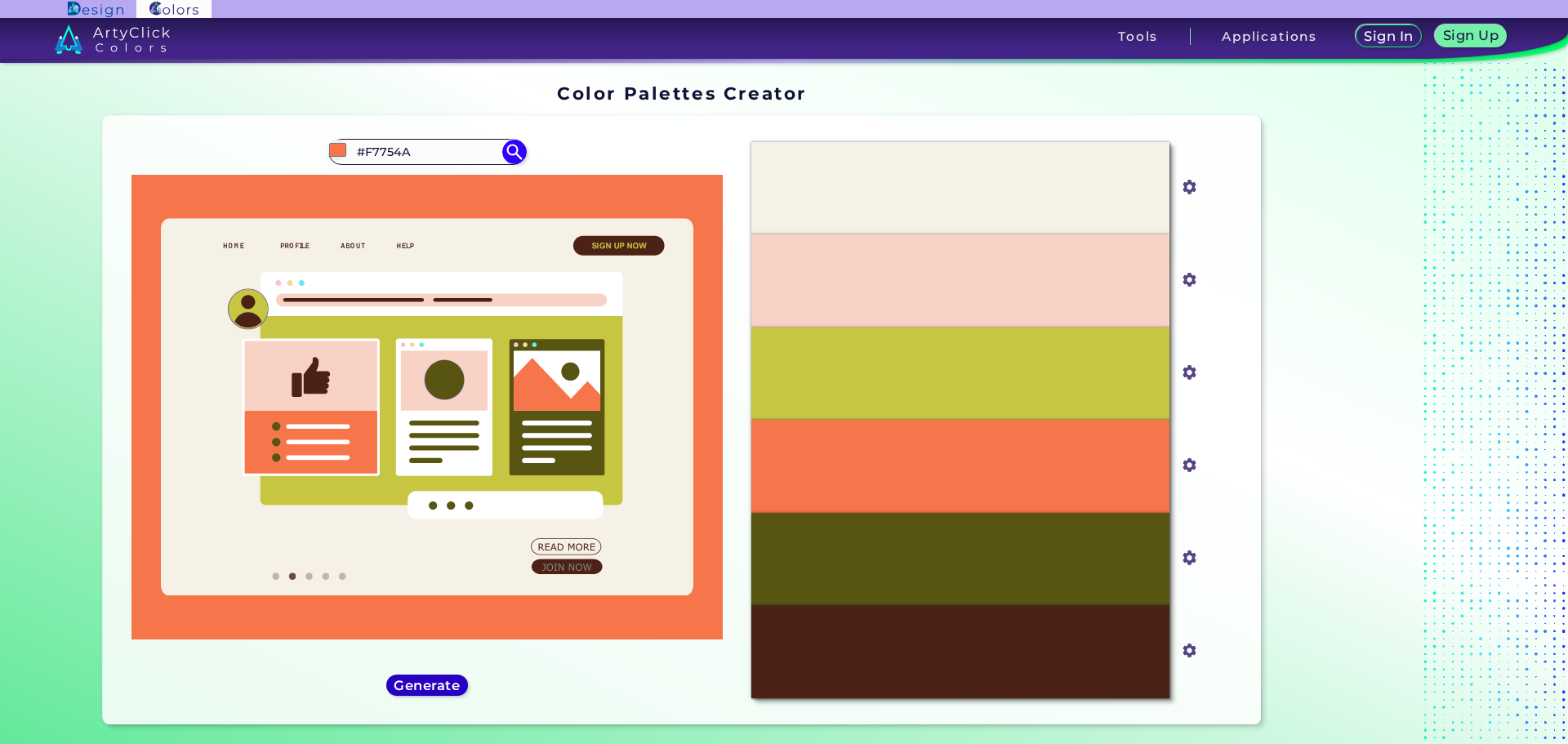
click at [434, 679] on h5 "Generate" at bounding box center [426, 684] width 60 height 13
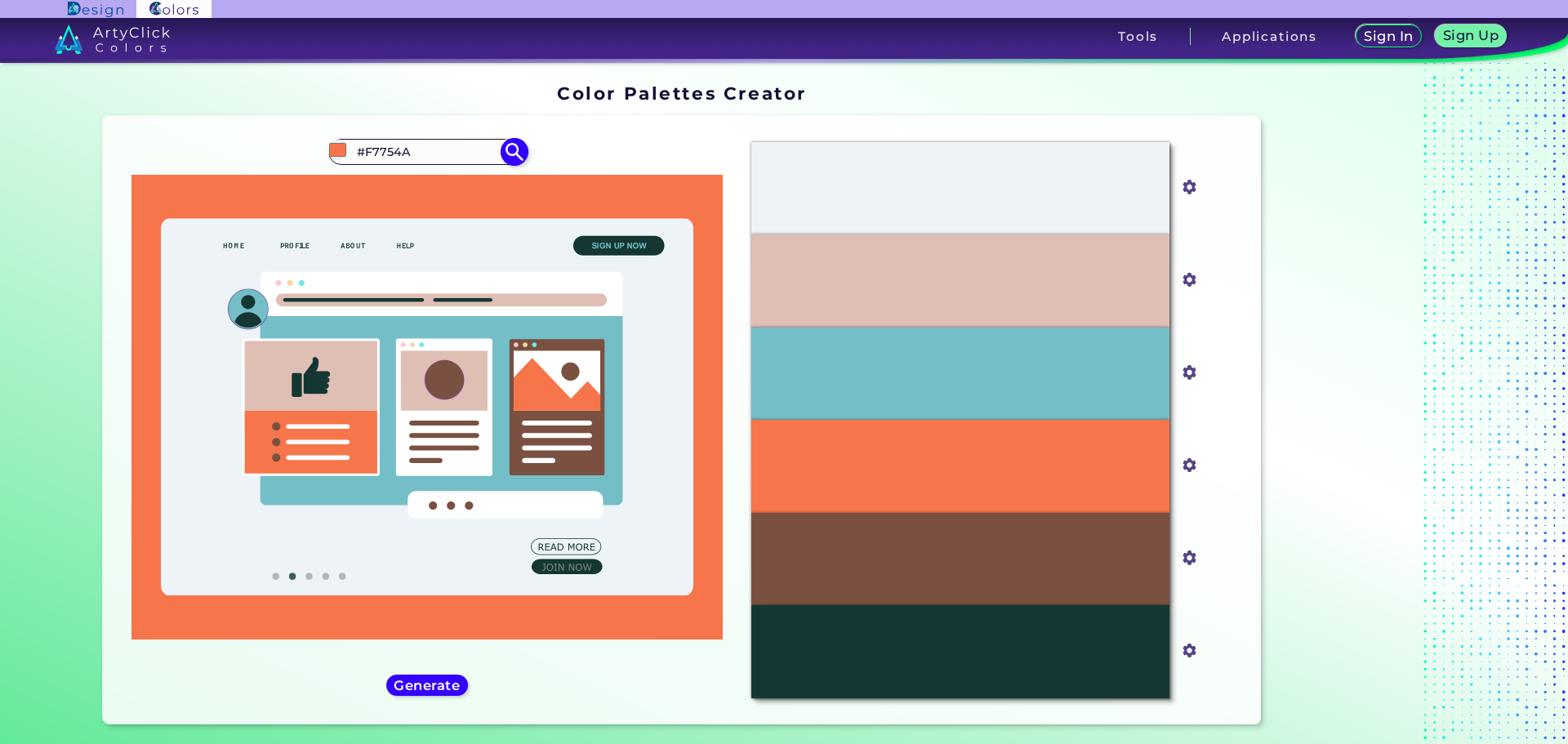
click at [513, 142] on img at bounding box center [514, 152] width 29 height 29
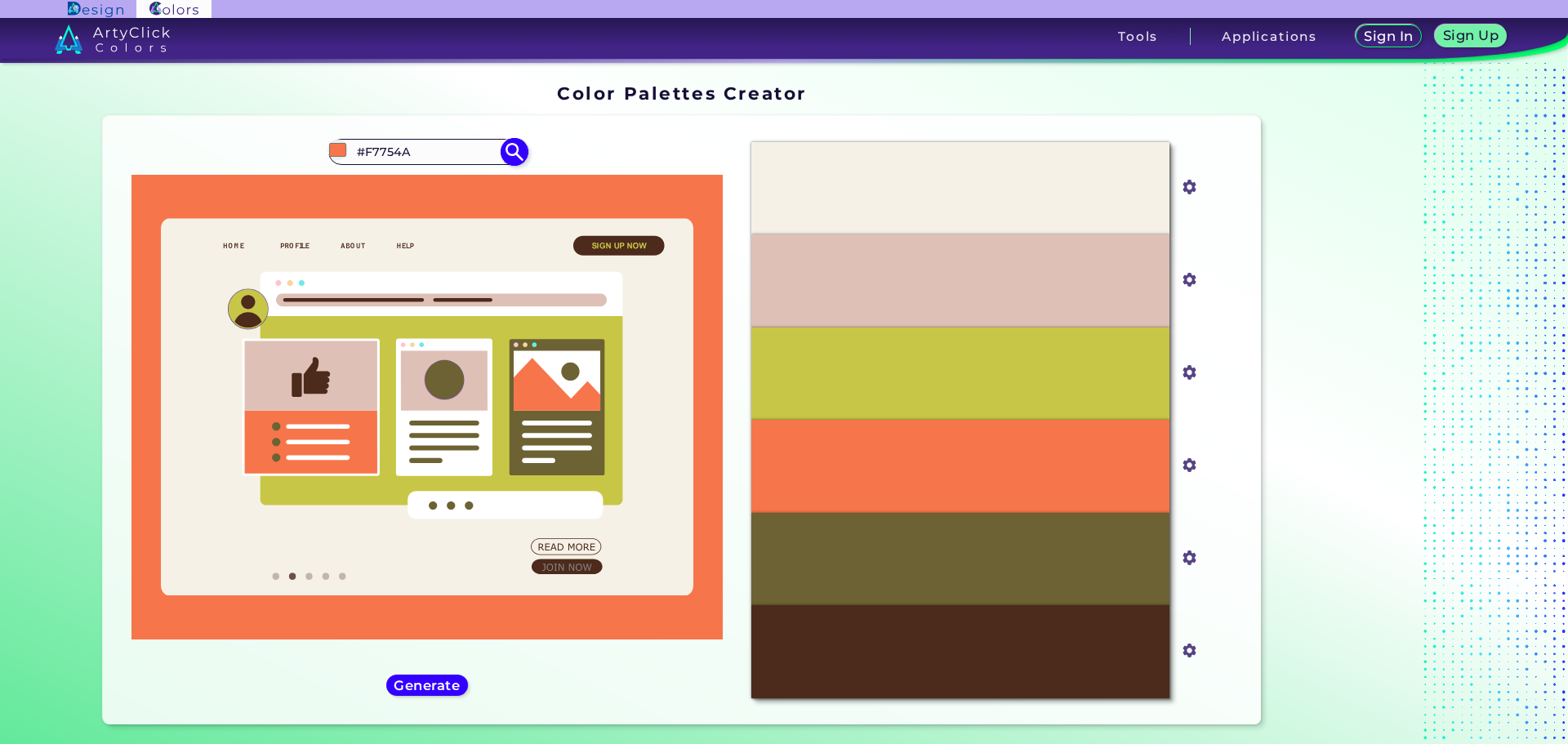
click at [342, 154] on input "#f7754a" at bounding box center [337, 149] width 20 height 20
type input "#4f25e9"
type input "#4F25E9"
click at [445, 683] on h5 "Generate" at bounding box center [427, 684] width 60 height 13
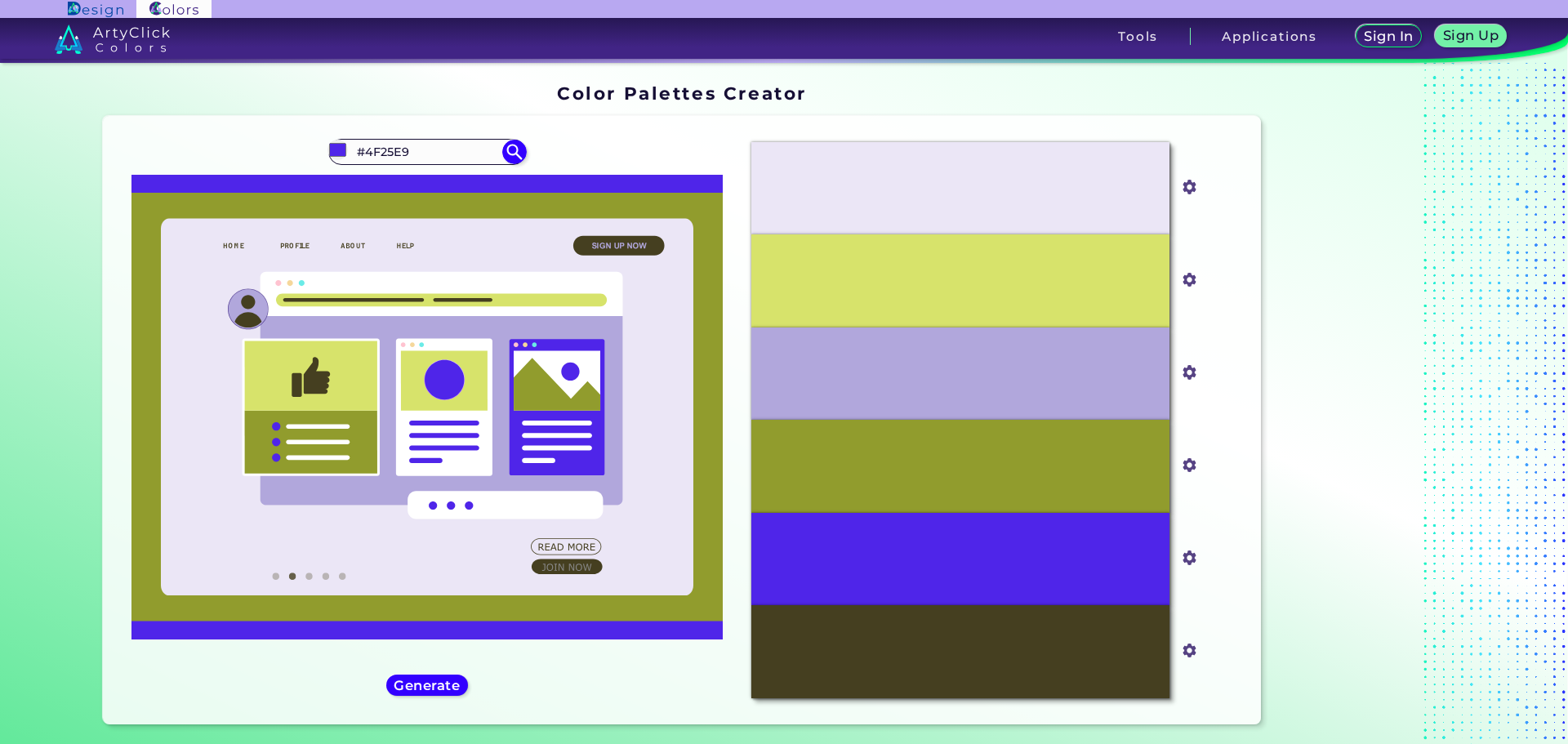
click at [435, 668] on div "#4f25e9 #4F25E9 Generate Acadia ◉ ◉" at bounding box center [426, 420] width 623 height 582
click at [414, 671] on div "#4f25e9 #4F25E9 Generate Acadia ◉ ◉" at bounding box center [426, 420] width 623 height 582
click at [410, 677] on div "Generate" at bounding box center [427, 685] width 74 height 19
click at [428, 683] on h5 "Generate" at bounding box center [427, 684] width 62 height 13
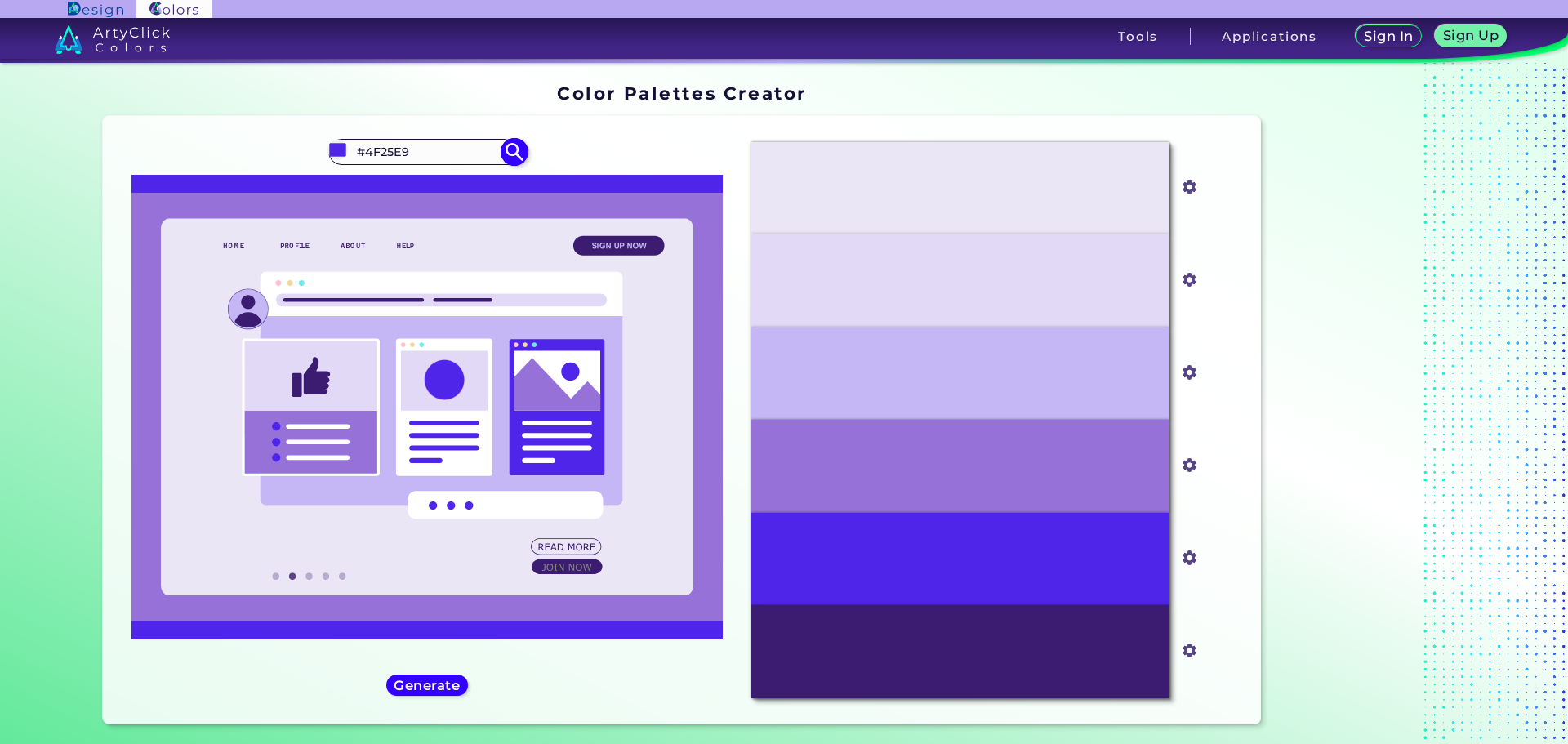
click at [517, 142] on img at bounding box center [514, 152] width 29 height 29
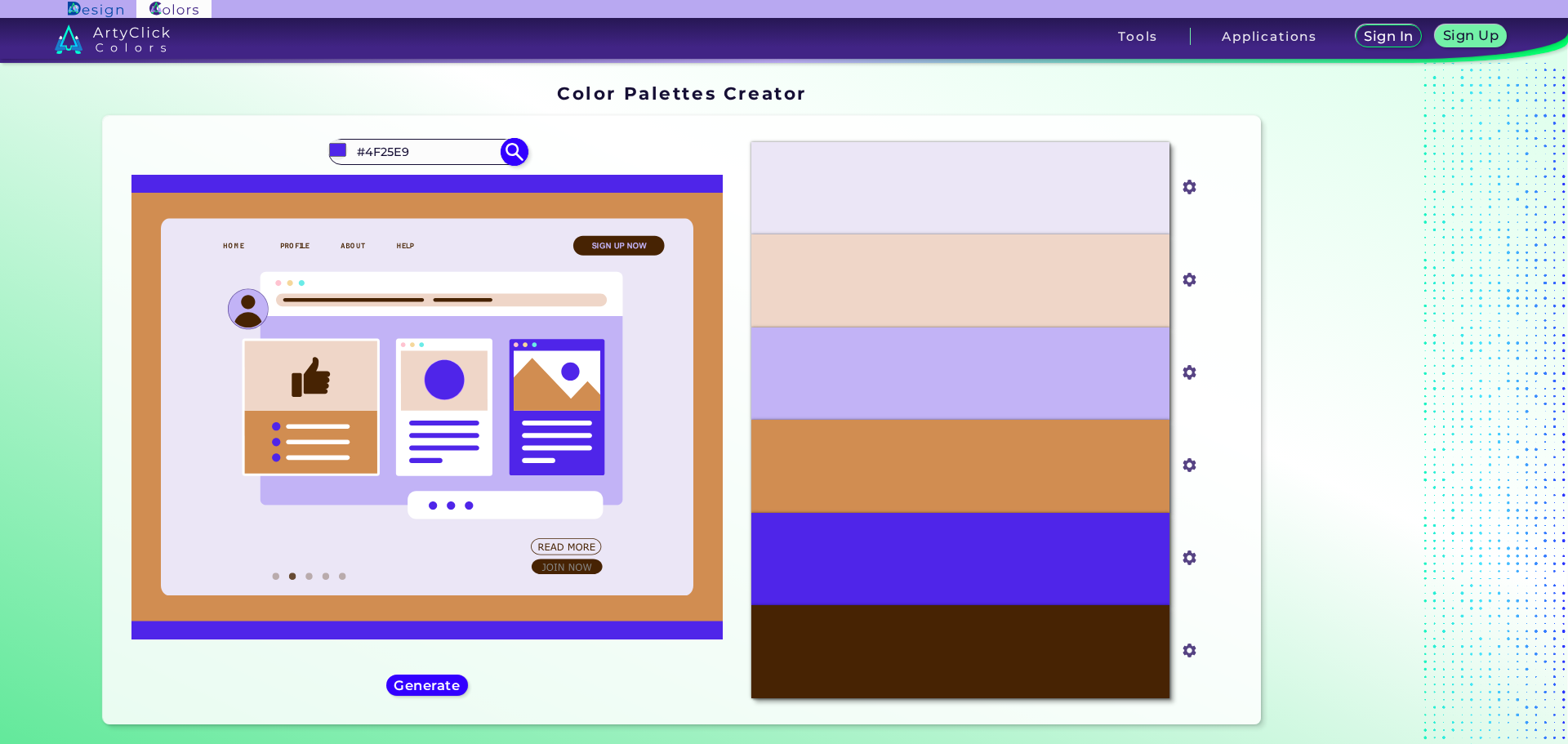
click at [342, 153] on input "#4f25e9" at bounding box center [337, 149] width 20 height 20
type input "#543da9"
type input "#543DA9"
click at [559, 715] on div "Oops - something went wrong. Please try again. #EBE6F6 #ebe6f6 #EFD6C8 #efd6c8 …" at bounding box center [682, 420] width 1159 height 608
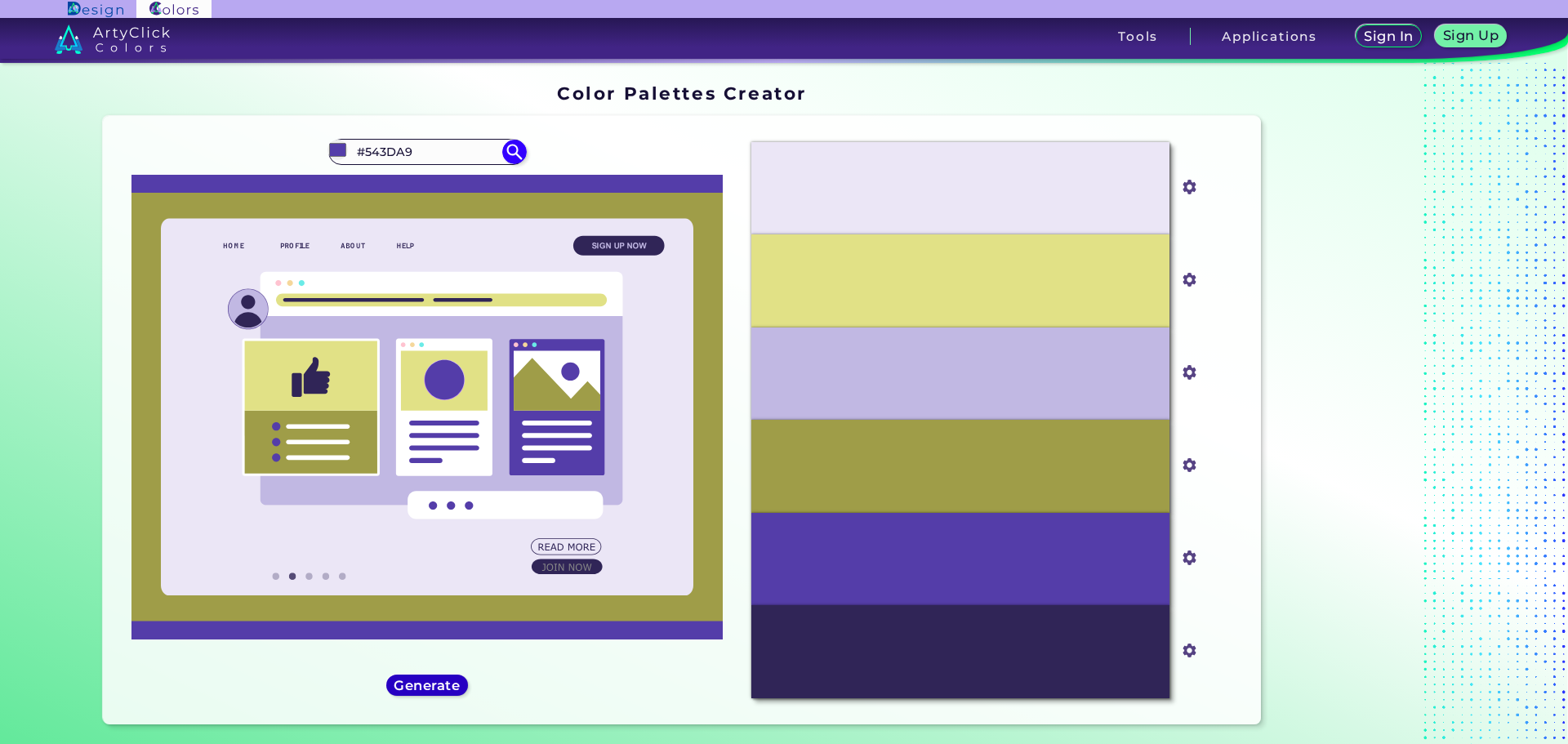
click at [443, 679] on h5 "Generate" at bounding box center [426, 684] width 60 height 13
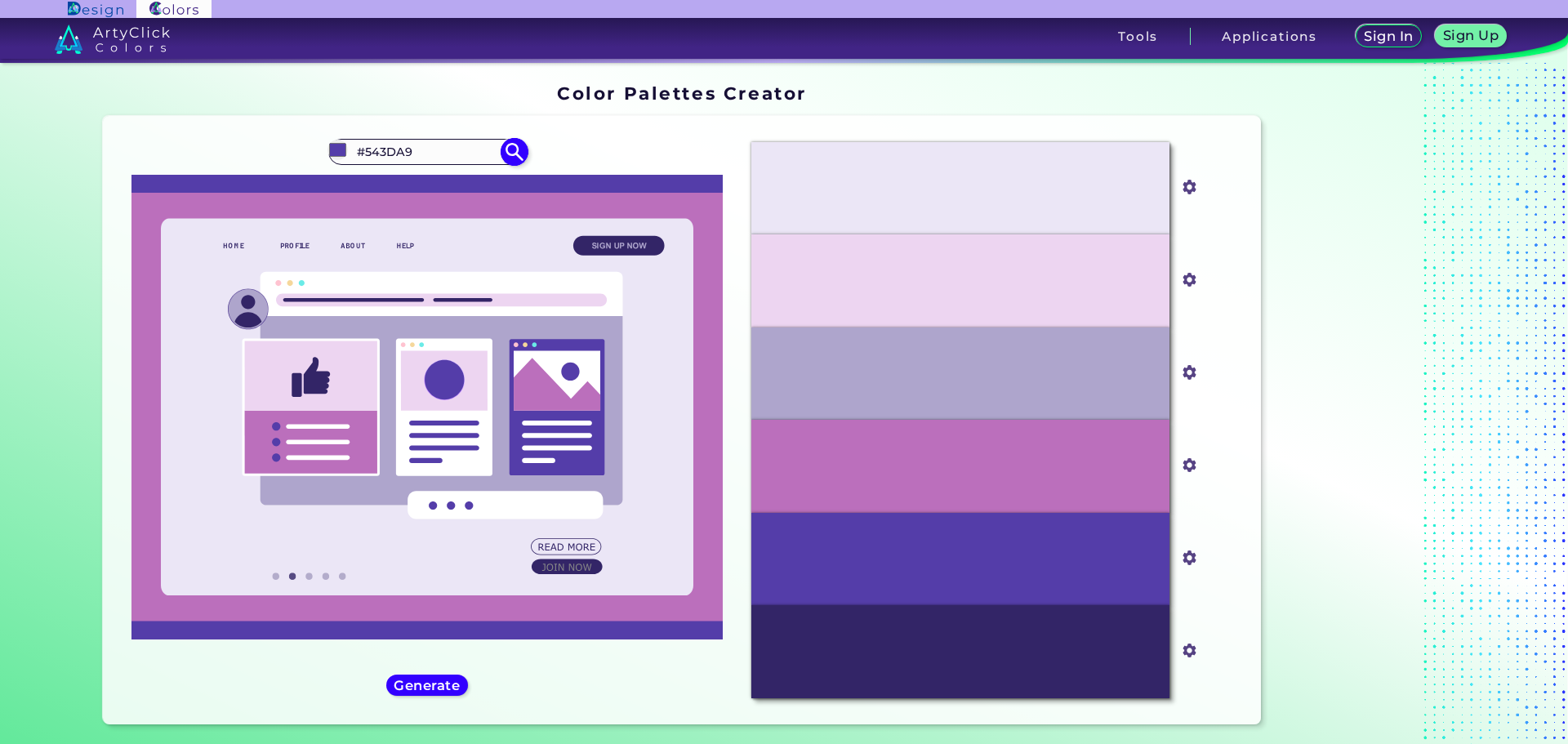
click at [328, 156] on input "#543da9" at bounding box center [337, 149] width 20 height 20
type input "#dcd2fe"
type input "#DCD2FE"
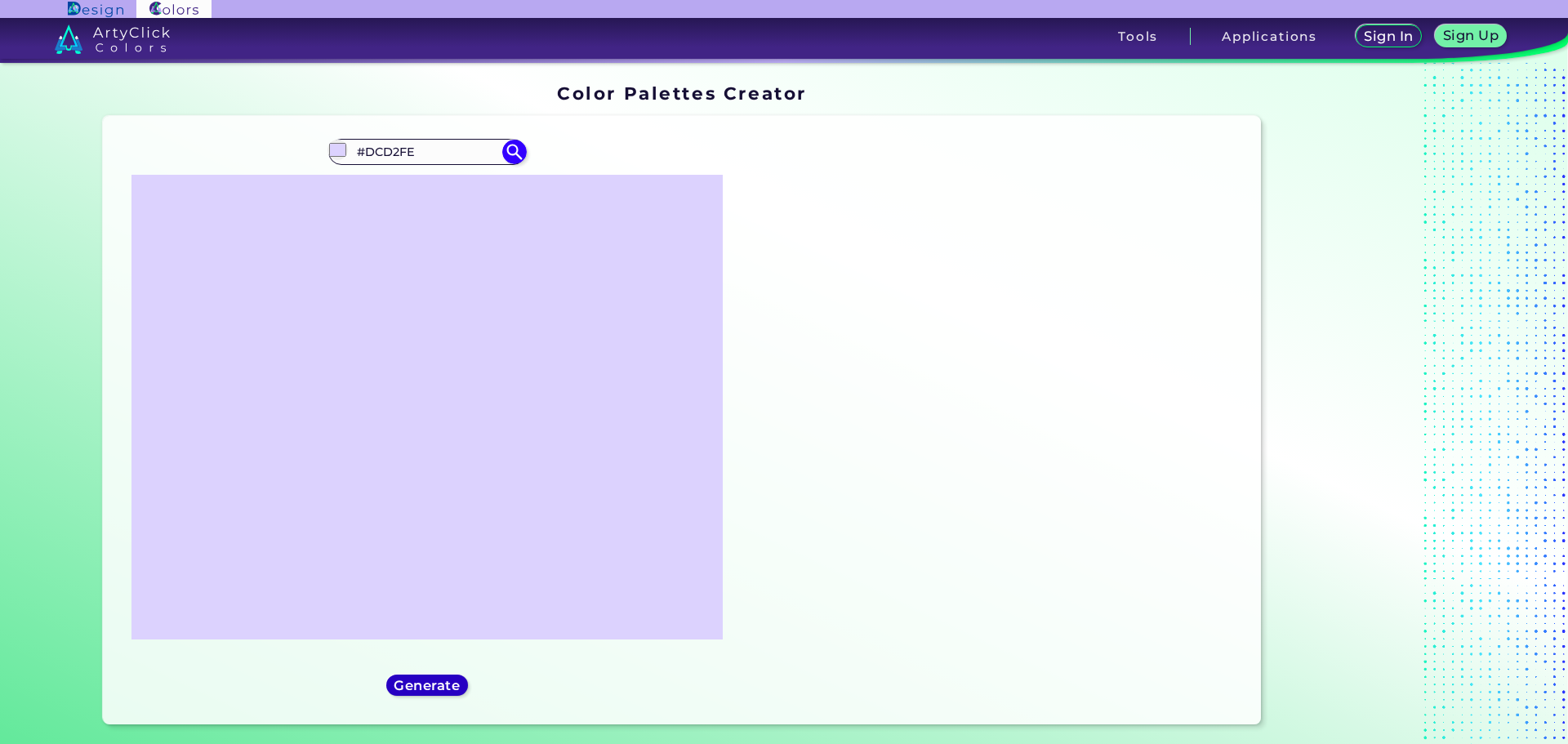
click at [420, 681] on h5 "Generate" at bounding box center [426, 684] width 62 height 13
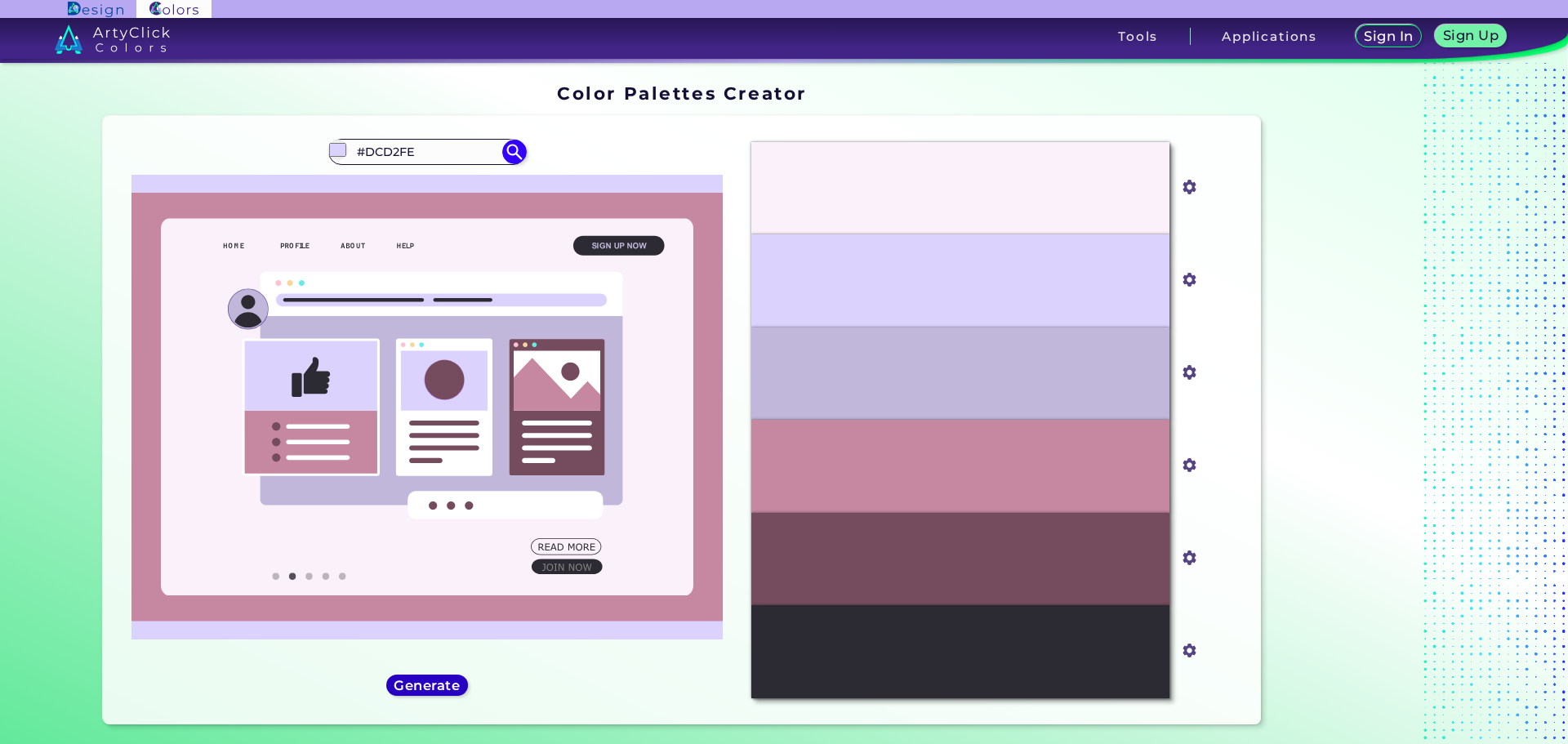
click at [420, 681] on h5 "Generate" at bounding box center [426, 684] width 60 height 13
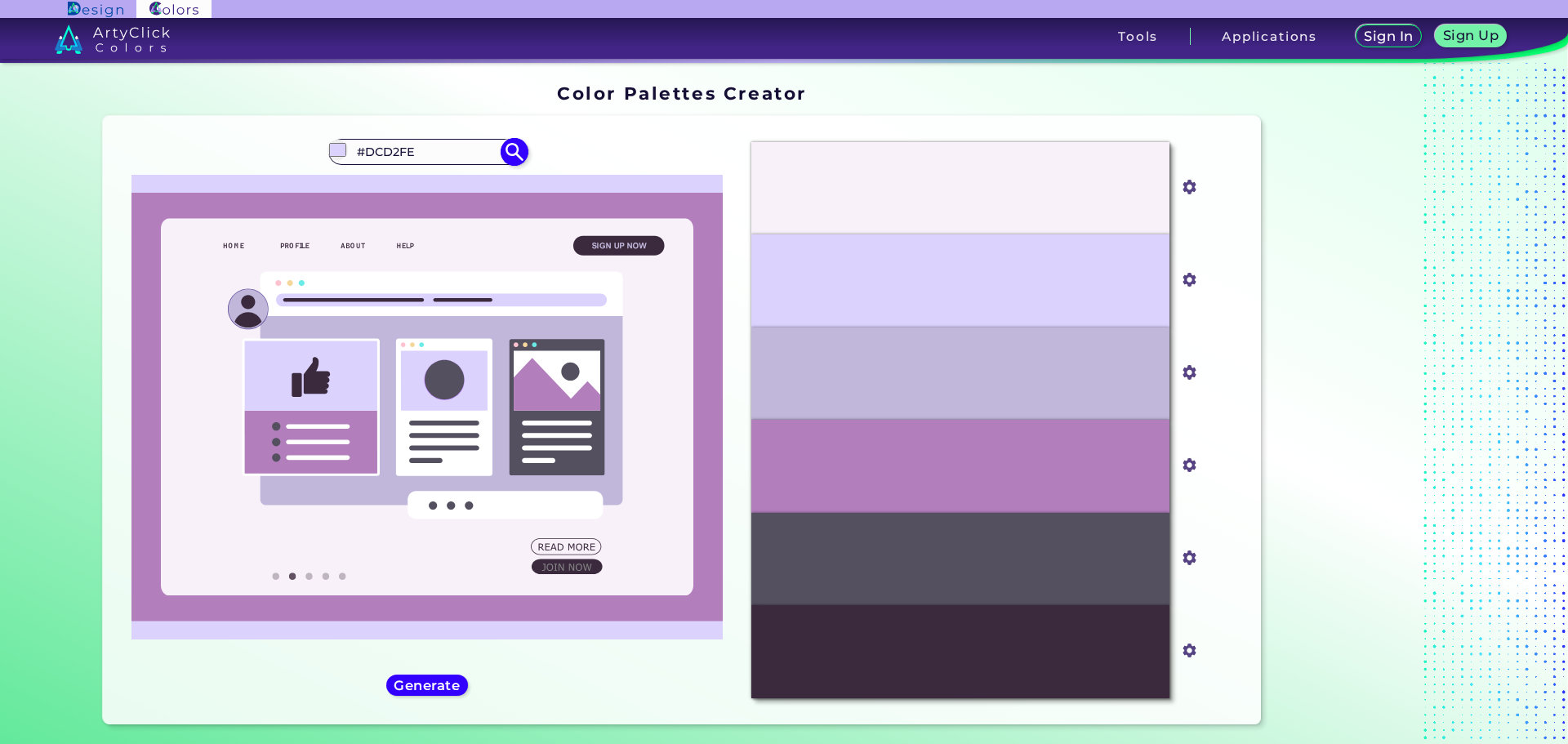
click at [508, 149] on img at bounding box center [514, 152] width 29 height 29
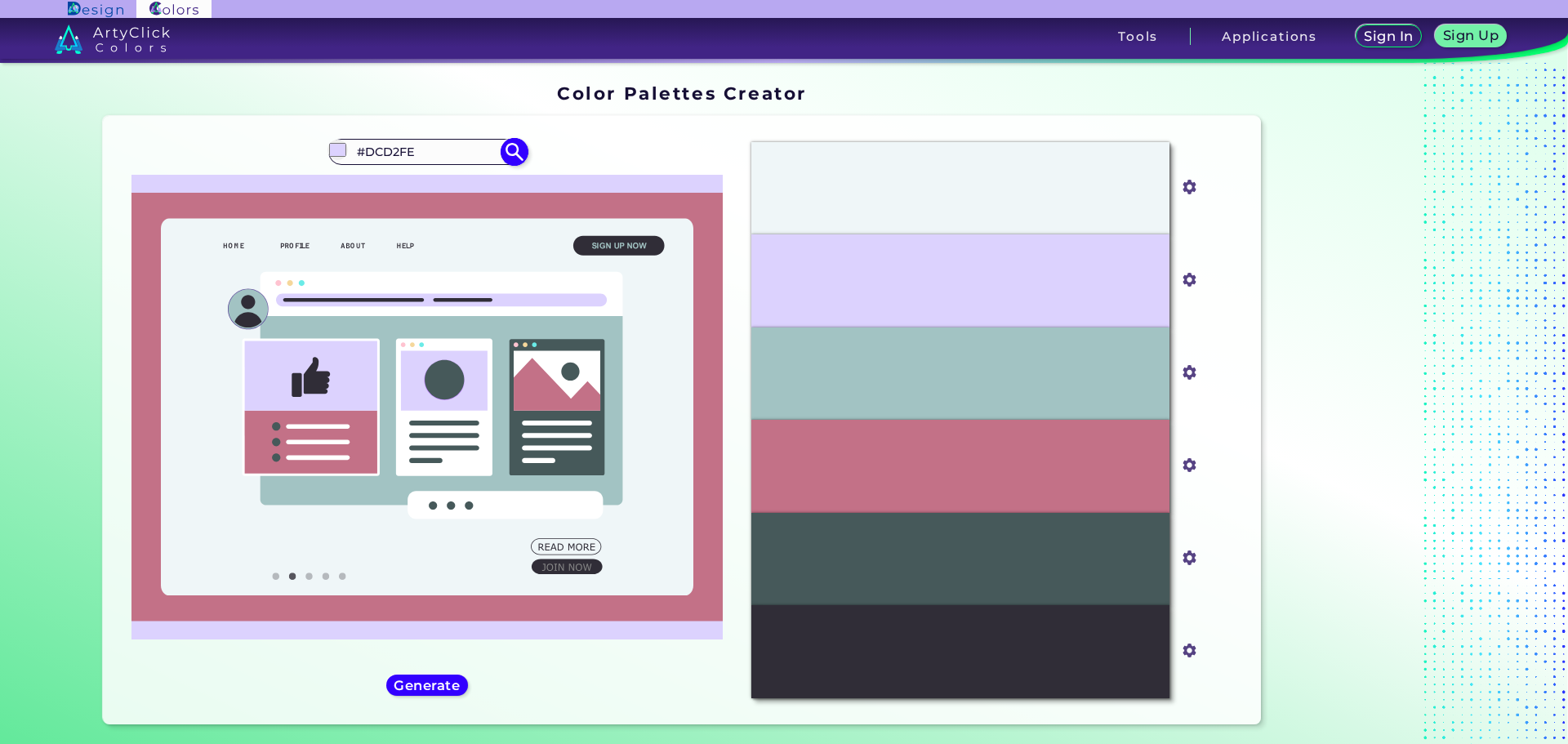
click at [331, 154] on input "#dcd2fe" at bounding box center [337, 149] width 20 height 20
type input "#dffed2"
type input "#DFFED2"
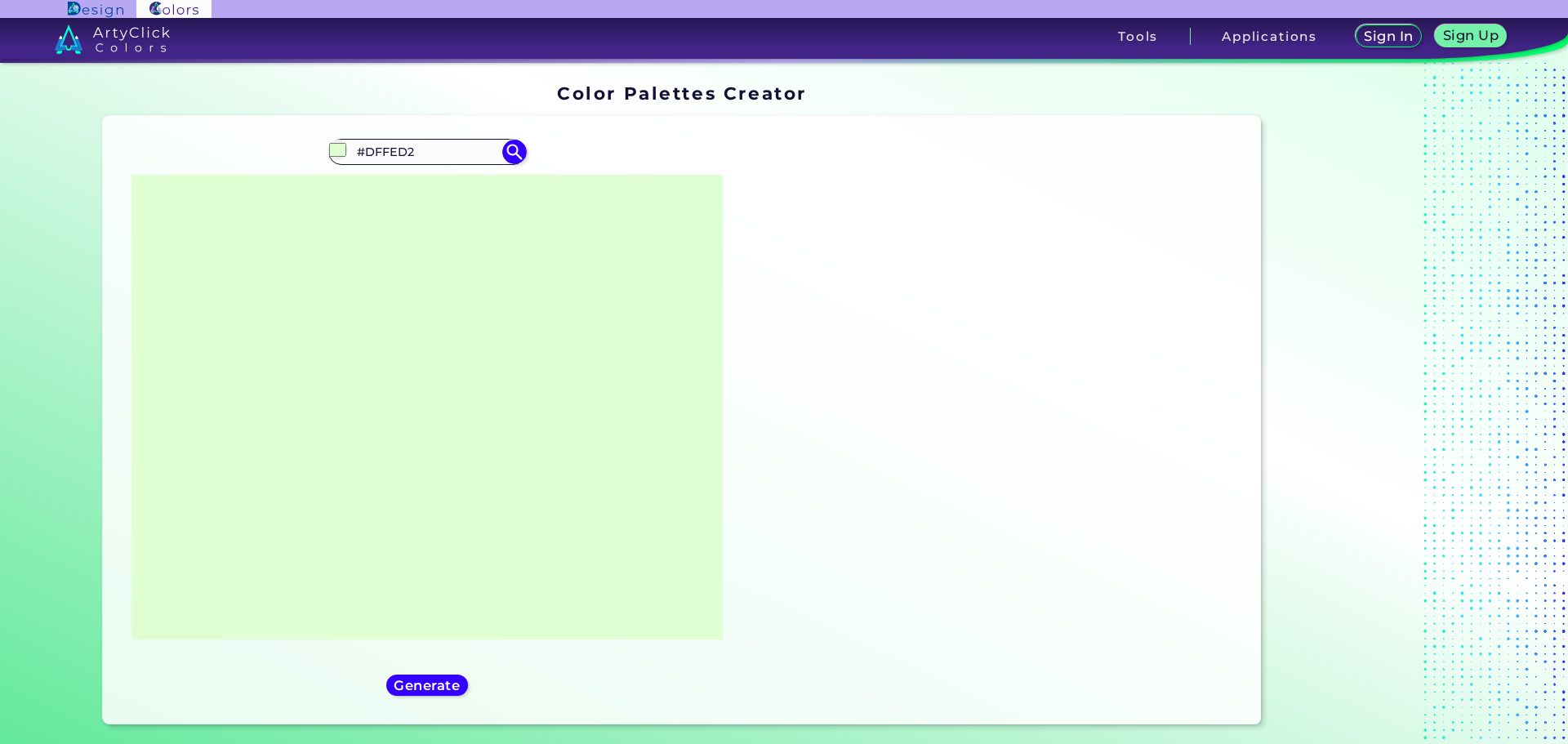
click at [733, 503] on div "#dffed2 #DFFED2 Generate Acadia ◉ ◉" at bounding box center [426, 420] width 623 height 582
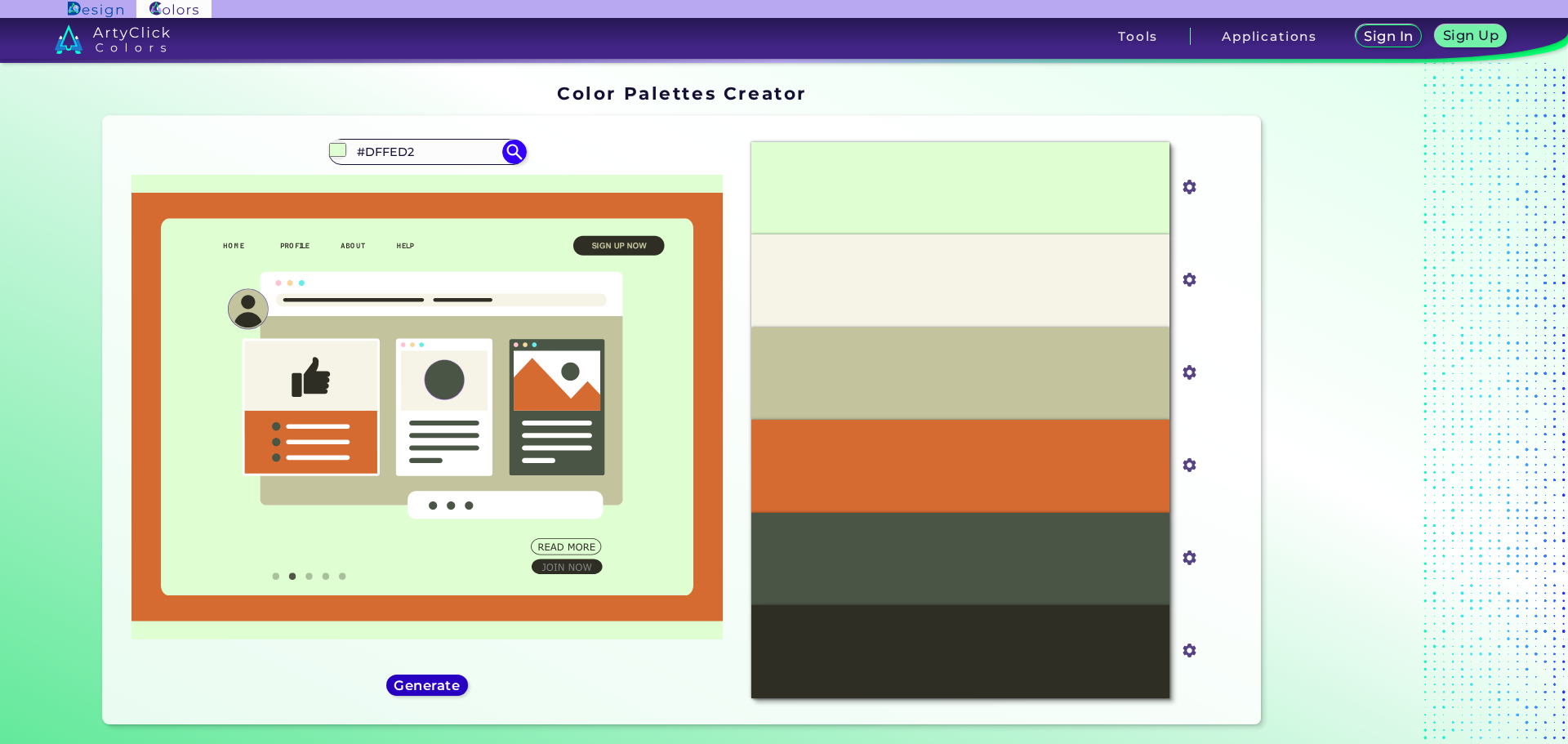
click at [412, 686] on h5 "Generate" at bounding box center [426, 684] width 60 height 13
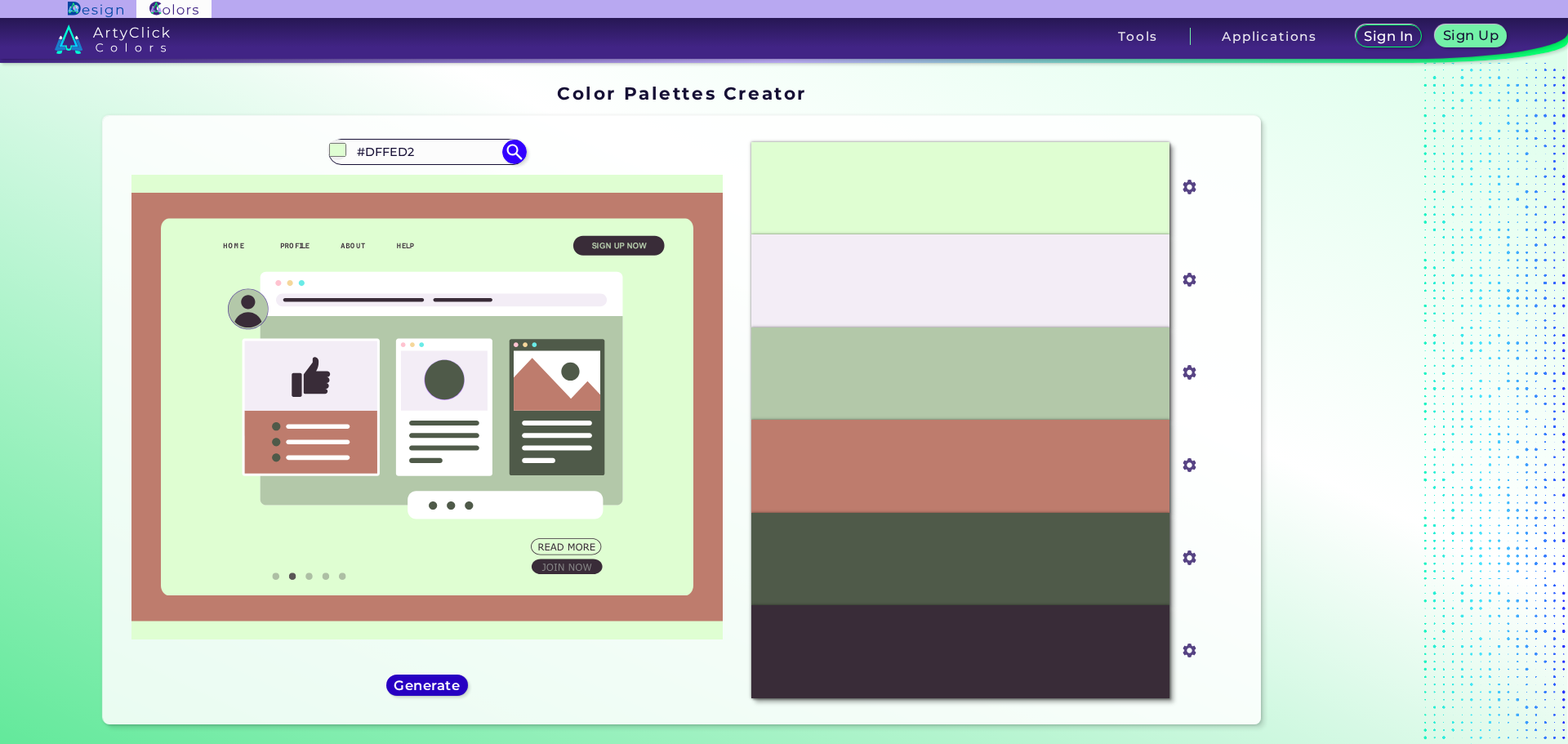
click at [423, 679] on h5 "Generate" at bounding box center [426, 684] width 60 height 13
